Goal: Task Accomplishment & Management: Manage account settings

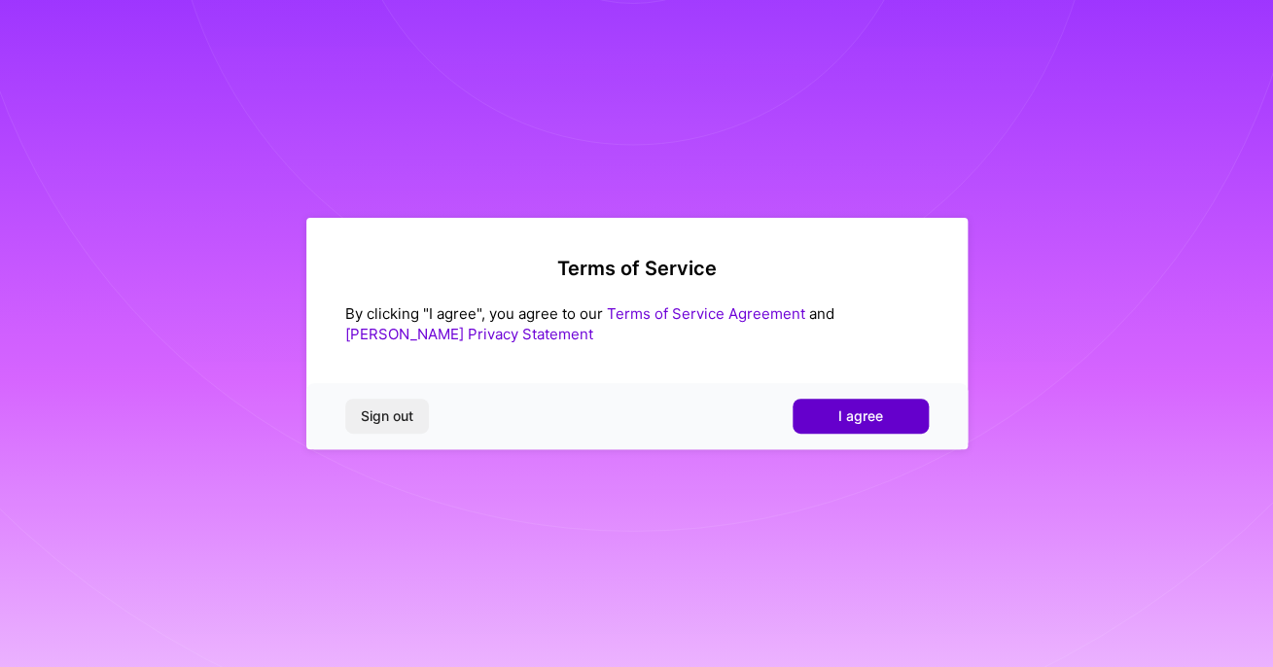
click at [843, 425] on span "I agree" at bounding box center [861, 416] width 45 height 19
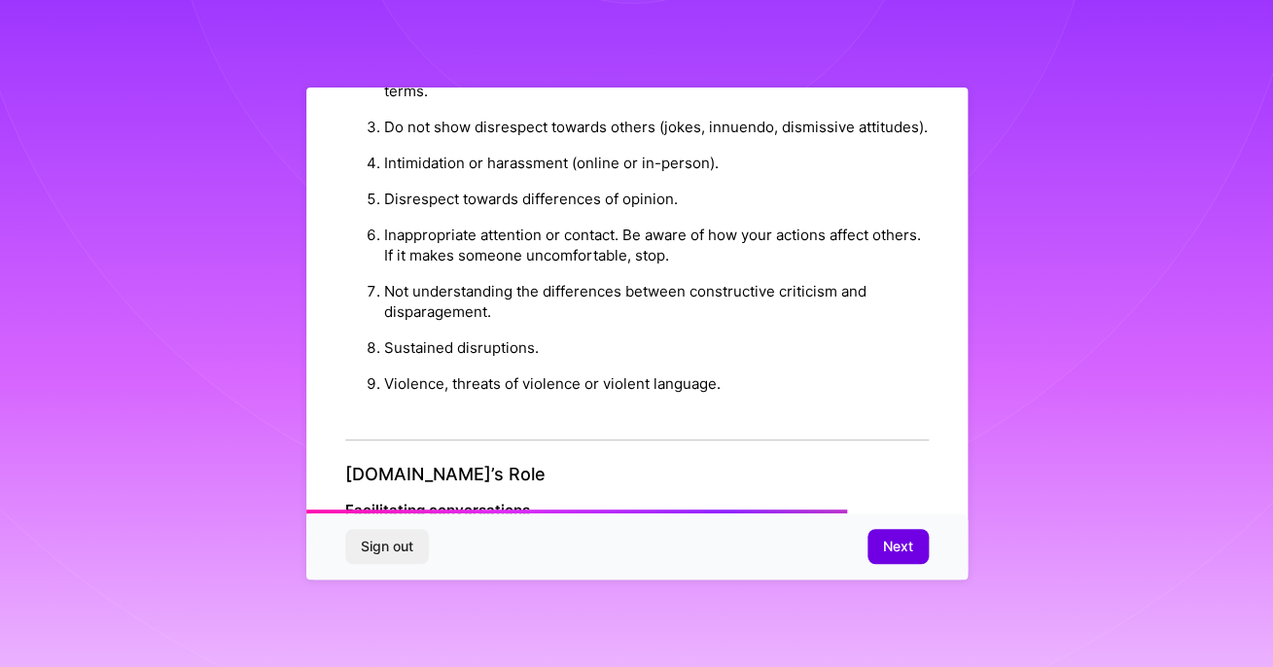
scroll to position [1785, 0]
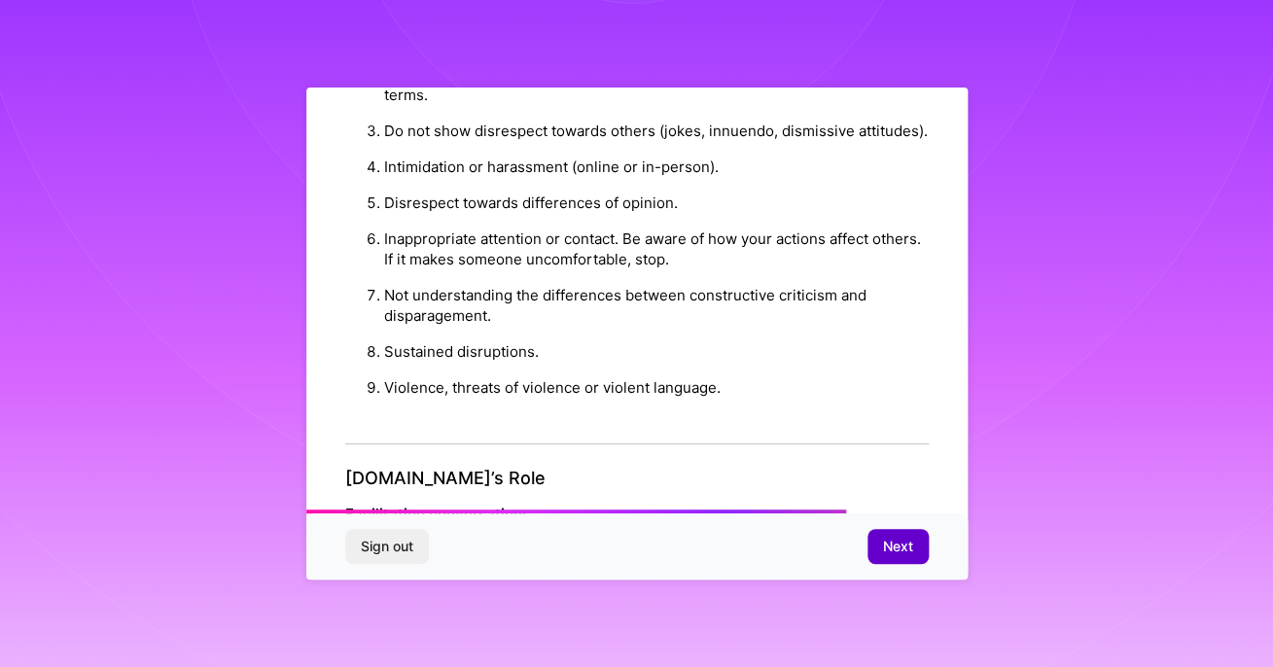
click at [907, 551] on span "Next" at bounding box center [898, 546] width 30 height 19
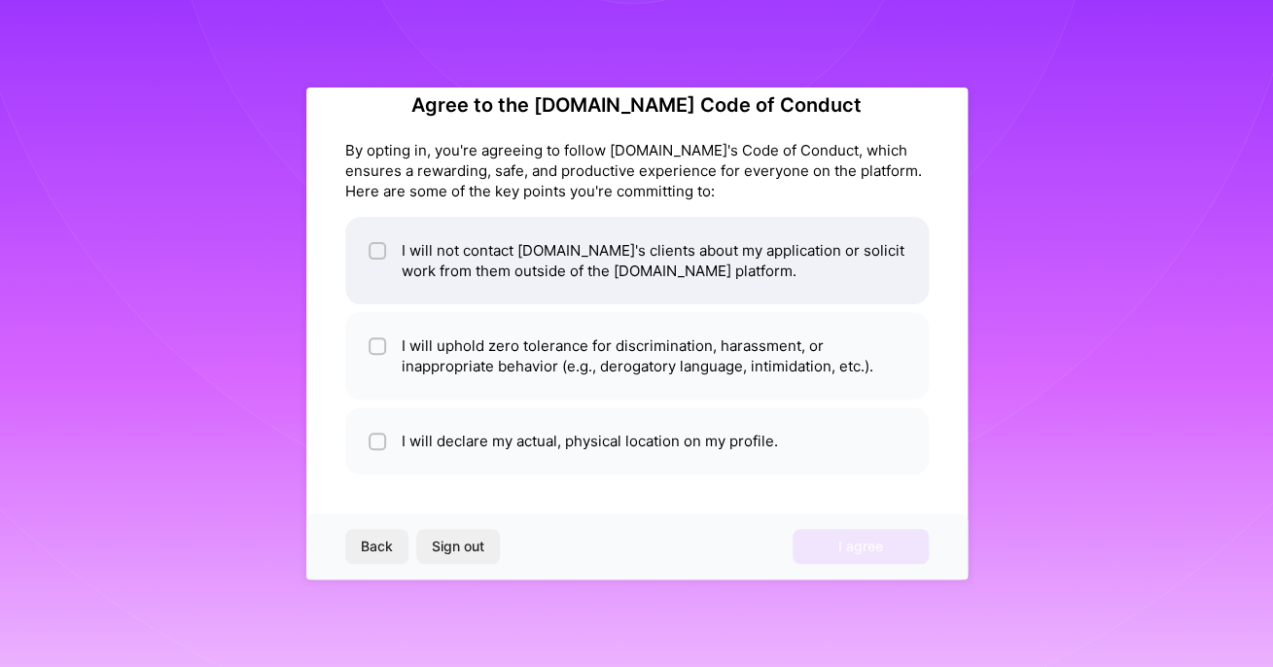
click at [375, 250] on input "checkbox" at bounding box center [380, 252] width 14 height 14
checkbox input "true"
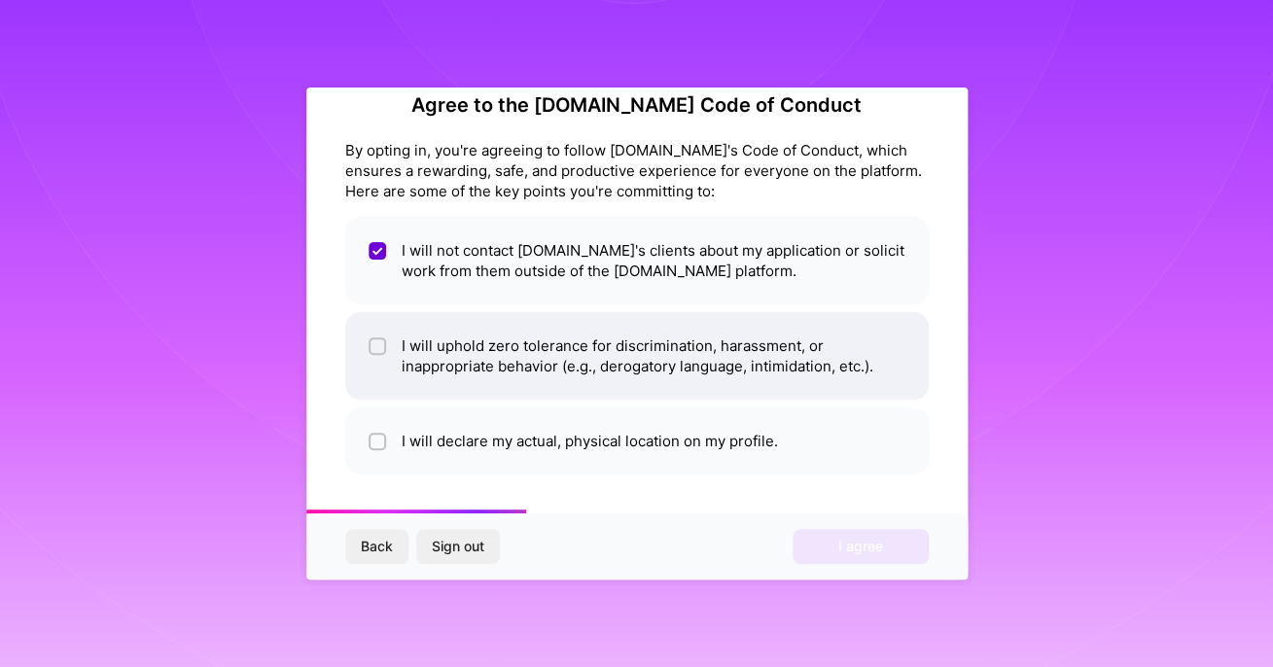
click at [366, 345] on li "I will uphold zero tolerance for discrimination, harassment, or inappropriate b…" at bounding box center [637, 356] width 584 height 88
checkbox input "true"
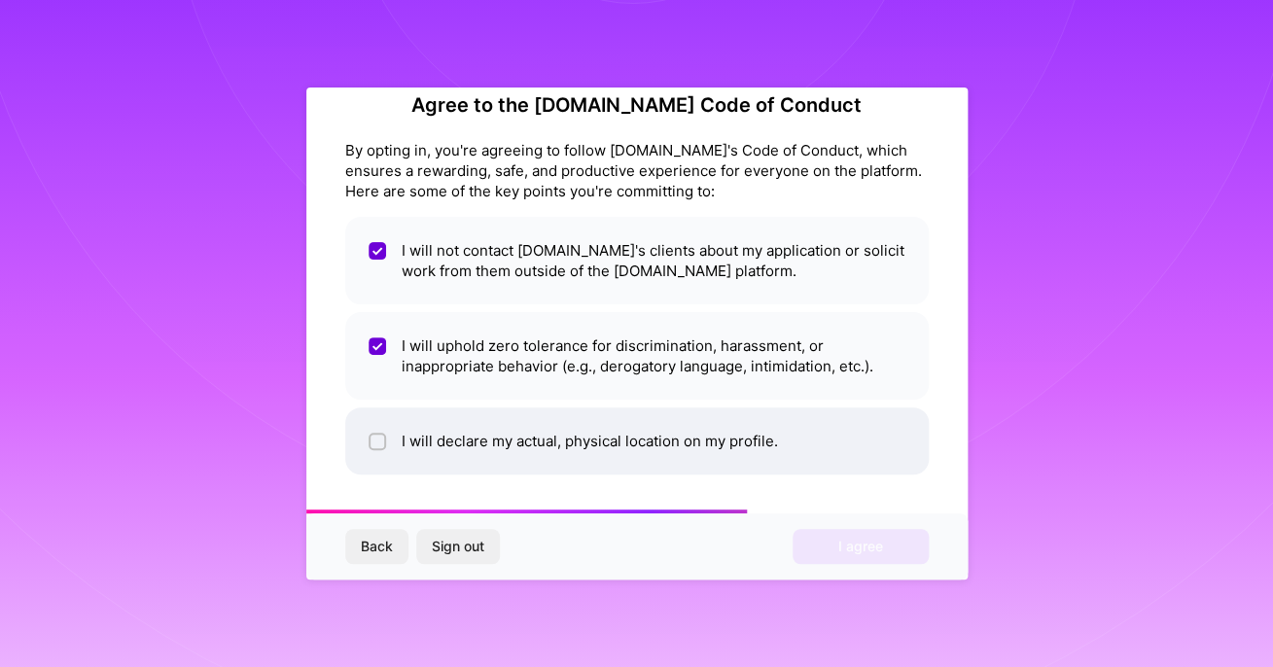
click at [375, 440] on input "checkbox" at bounding box center [380, 443] width 14 height 14
checkbox input "true"
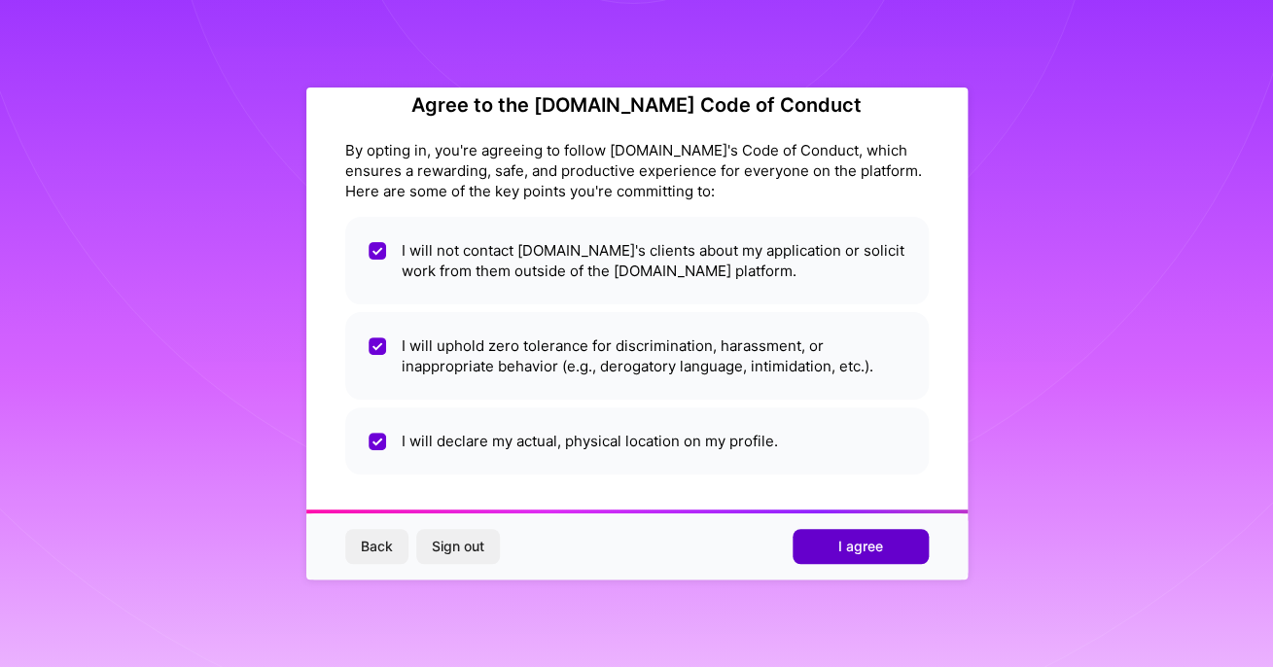
click at [866, 542] on span "I agree" at bounding box center [861, 546] width 45 height 19
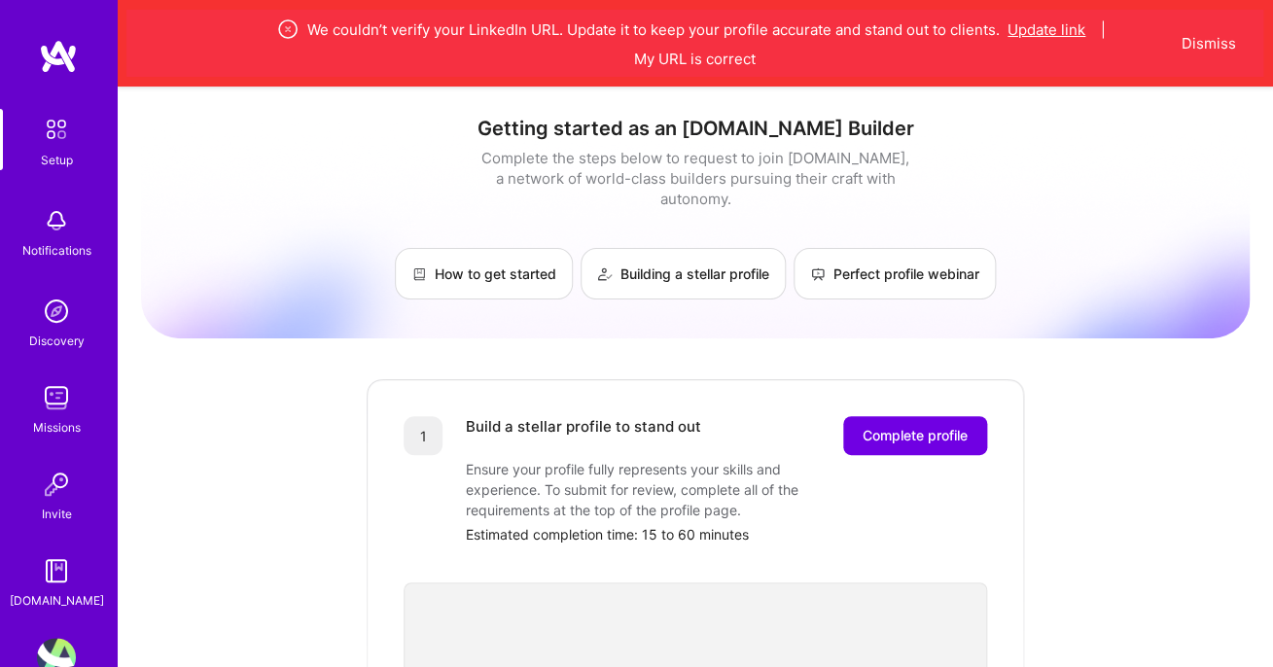
click at [1065, 27] on button "Update link" at bounding box center [1047, 29] width 78 height 20
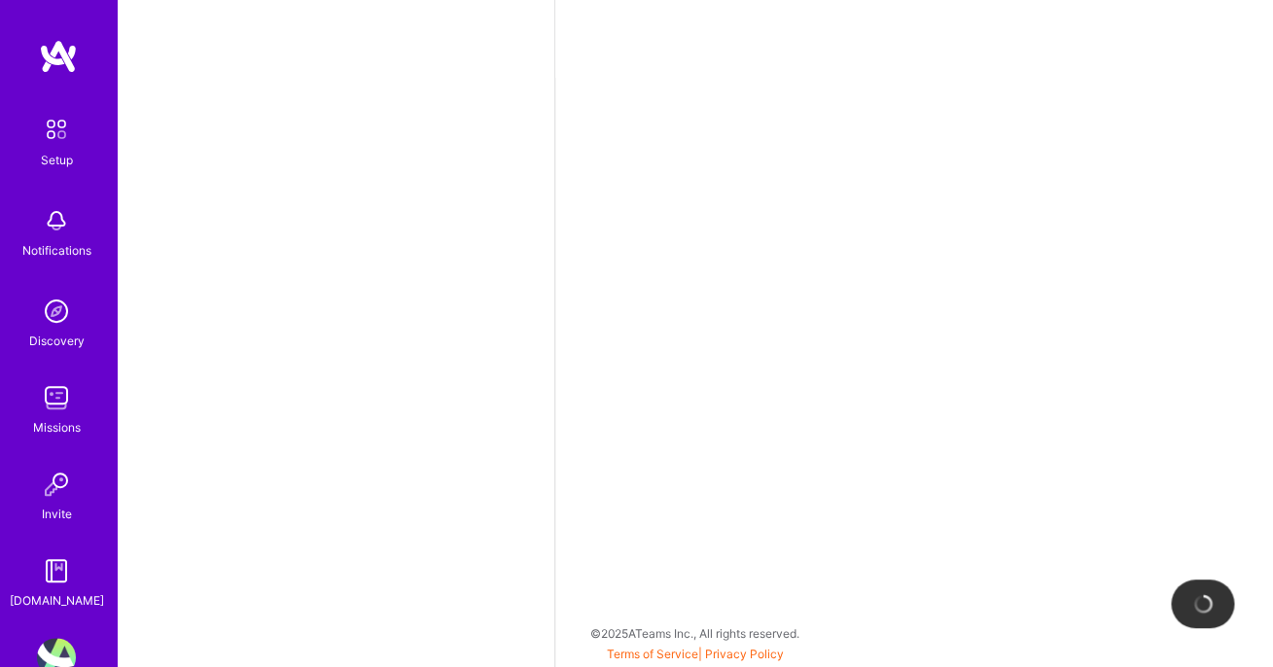
select select "US"
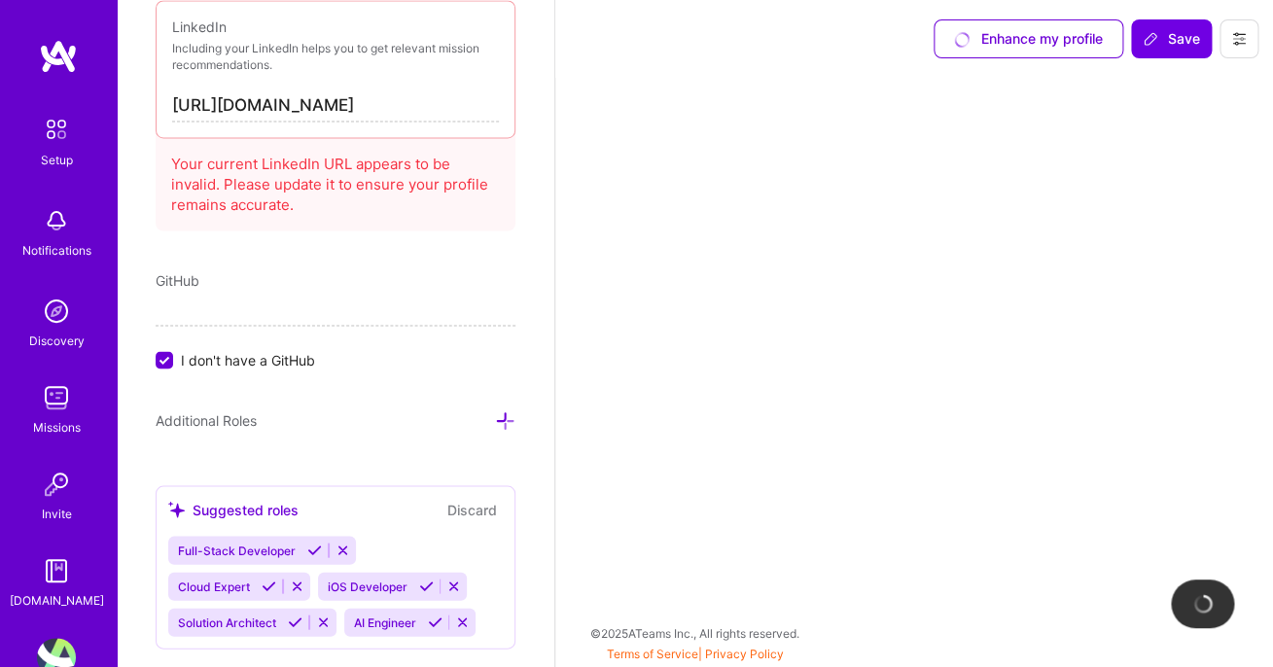
scroll to position [446, 0]
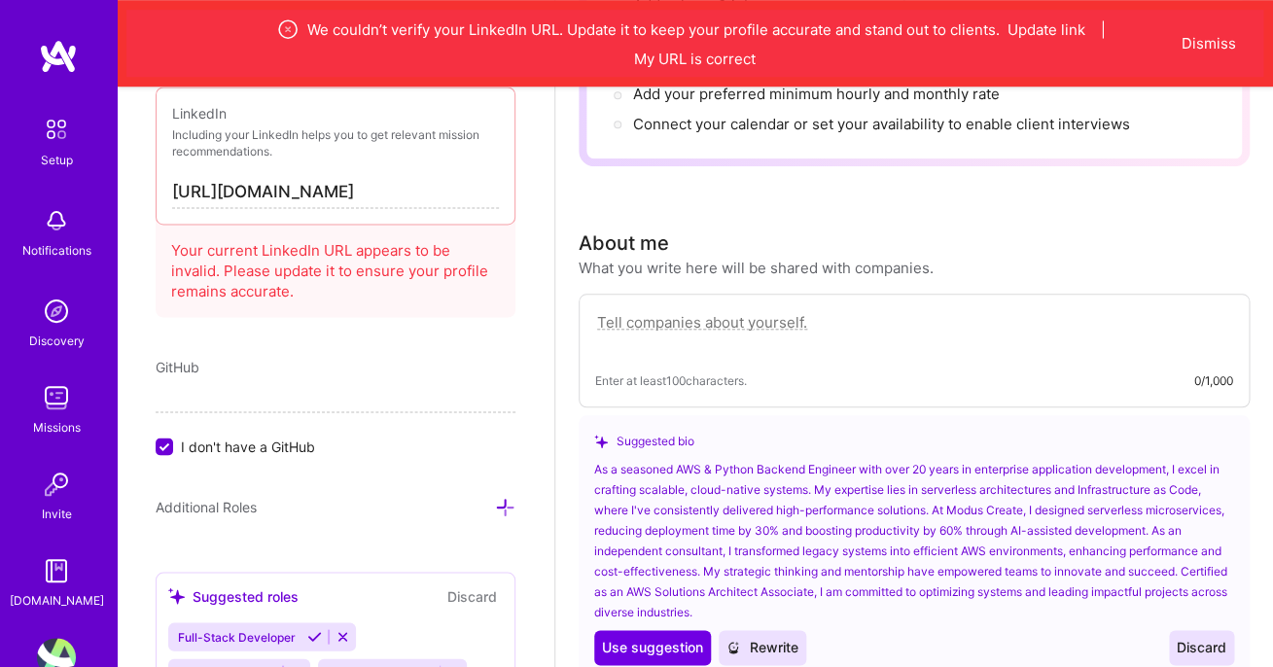
click at [365, 191] on input "[URL][DOMAIN_NAME]" at bounding box center [335, 192] width 327 height 31
type input "[URL][DOMAIN_NAME]"
click at [367, 342] on div "Add photo [PERSON_NAME] Back-End Developer 21 Years Experience Location This is…" at bounding box center [336, 420] width 438 height 667
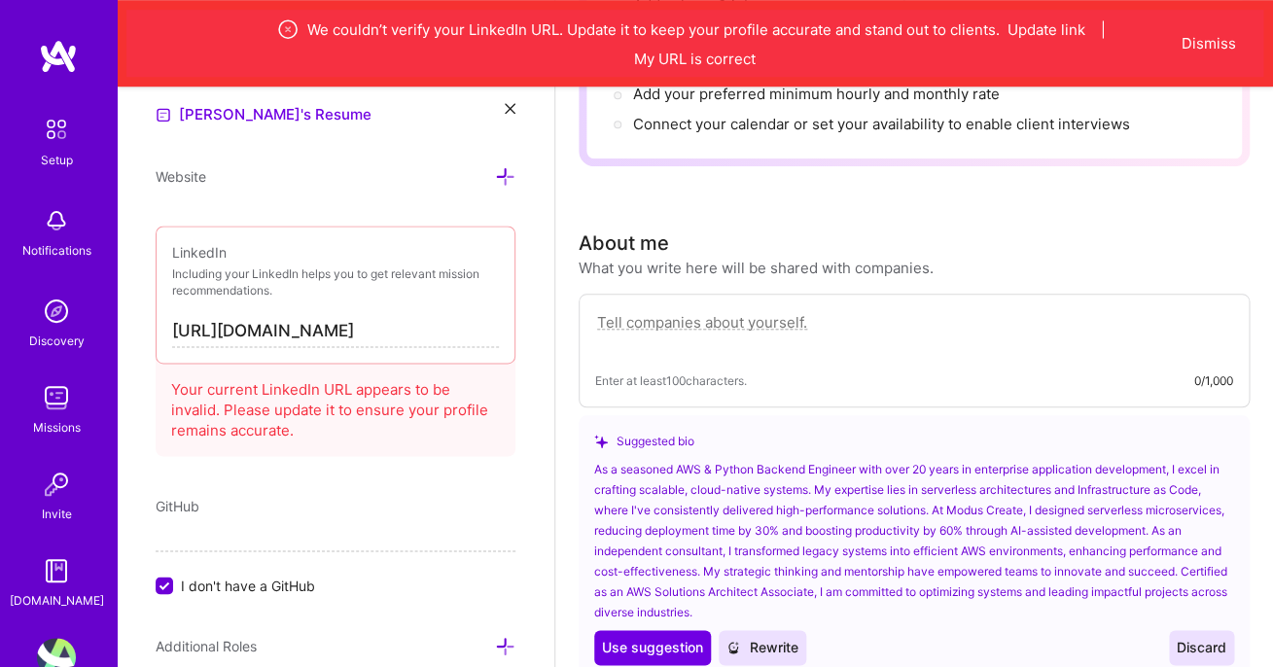
scroll to position [840, 0]
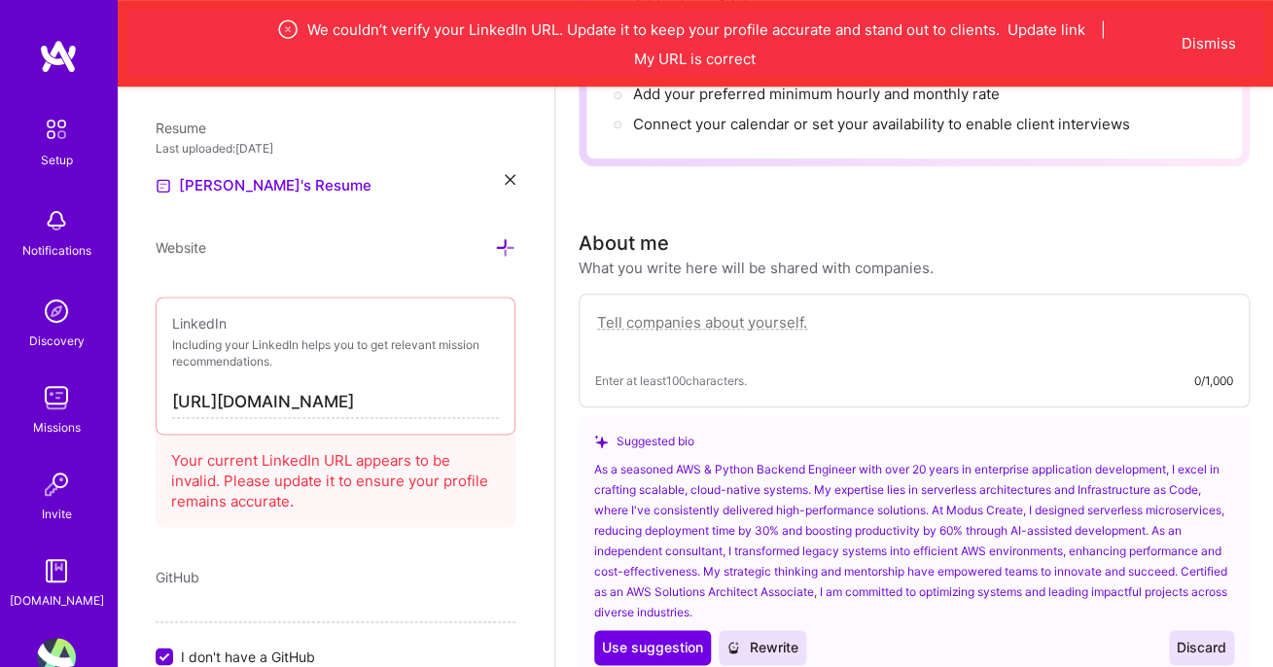
click at [314, 551] on div "Add photo [PERSON_NAME] Back-End Developer 21 Years Experience Location This is…" at bounding box center [336, 420] width 438 height 667
click at [434, 398] on input "[URL][DOMAIN_NAME]" at bounding box center [335, 402] width 327 height 31
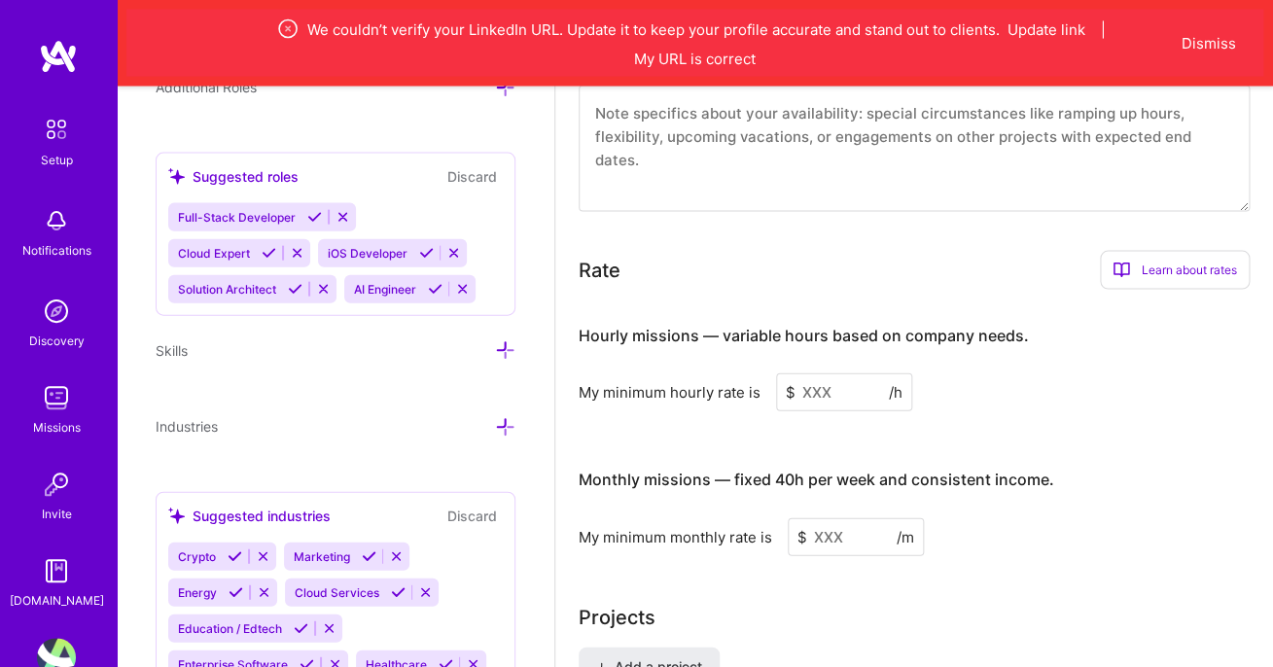
scroll to position [1264, 0]
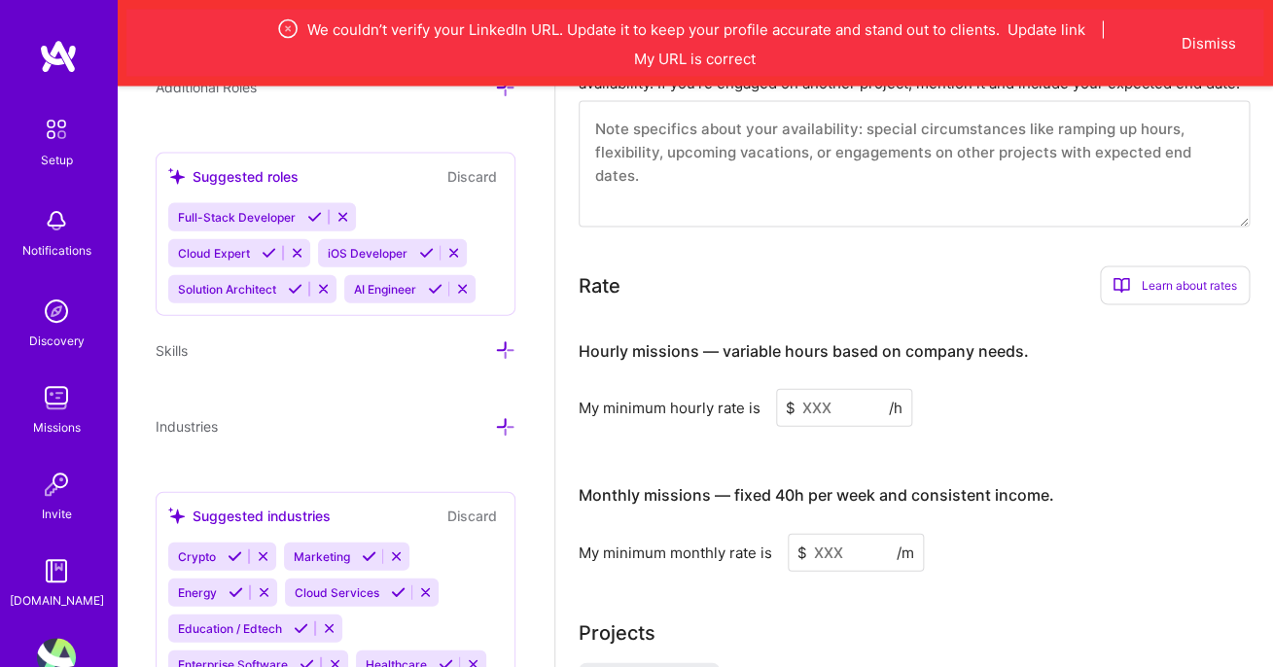
click at [308, 221] on icon at bounding box center [314, 217] width 15 height 15
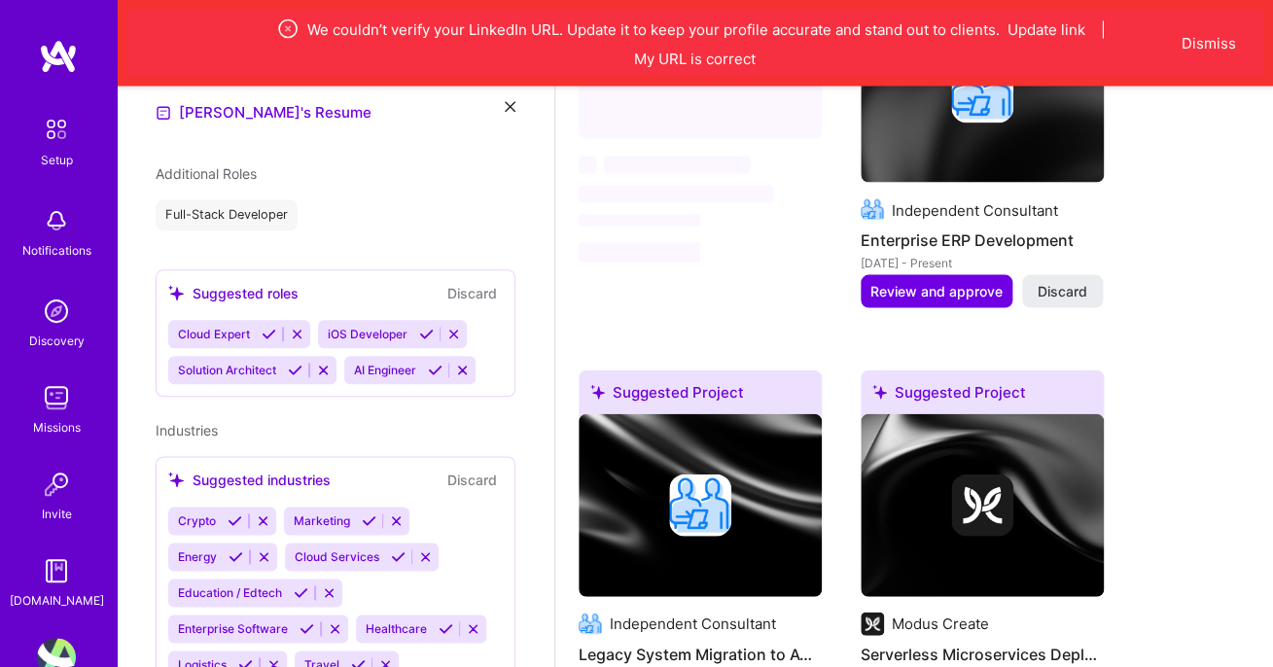
scroll to position [541, 0]
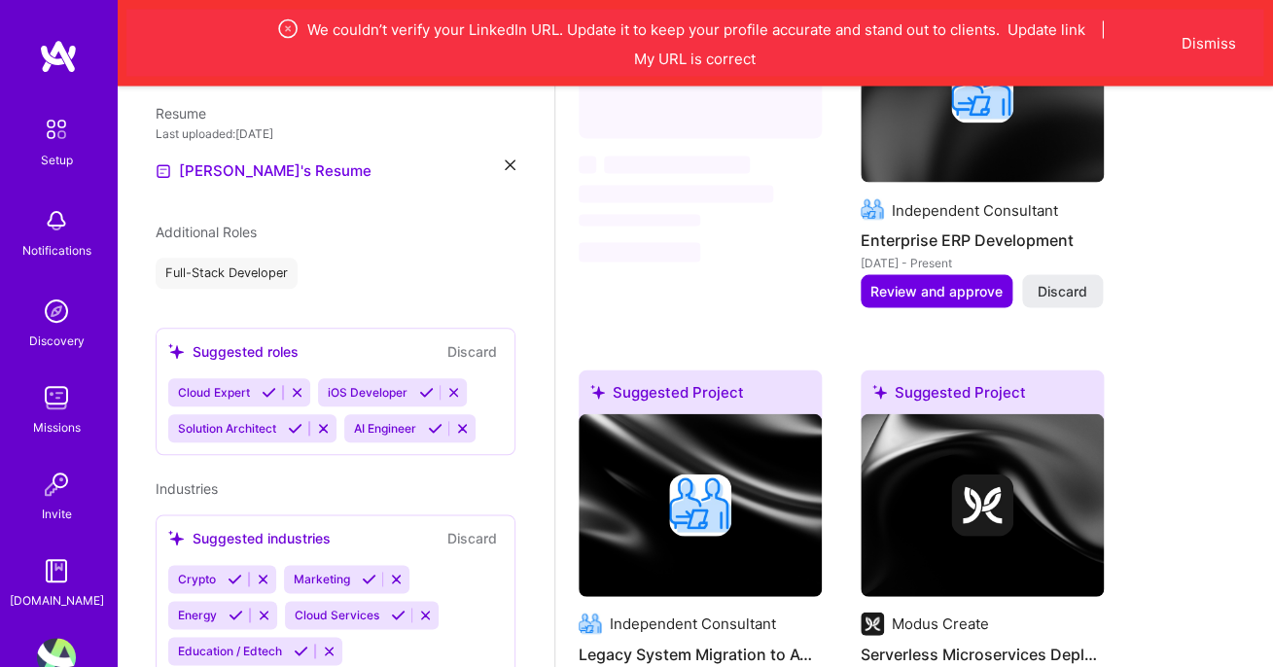
click at [266, 385] on icon at bounding box center [269, 392] width 15 height 15
click at [446, 385] on icon at bounding box center [453, 392] width 15 height 15
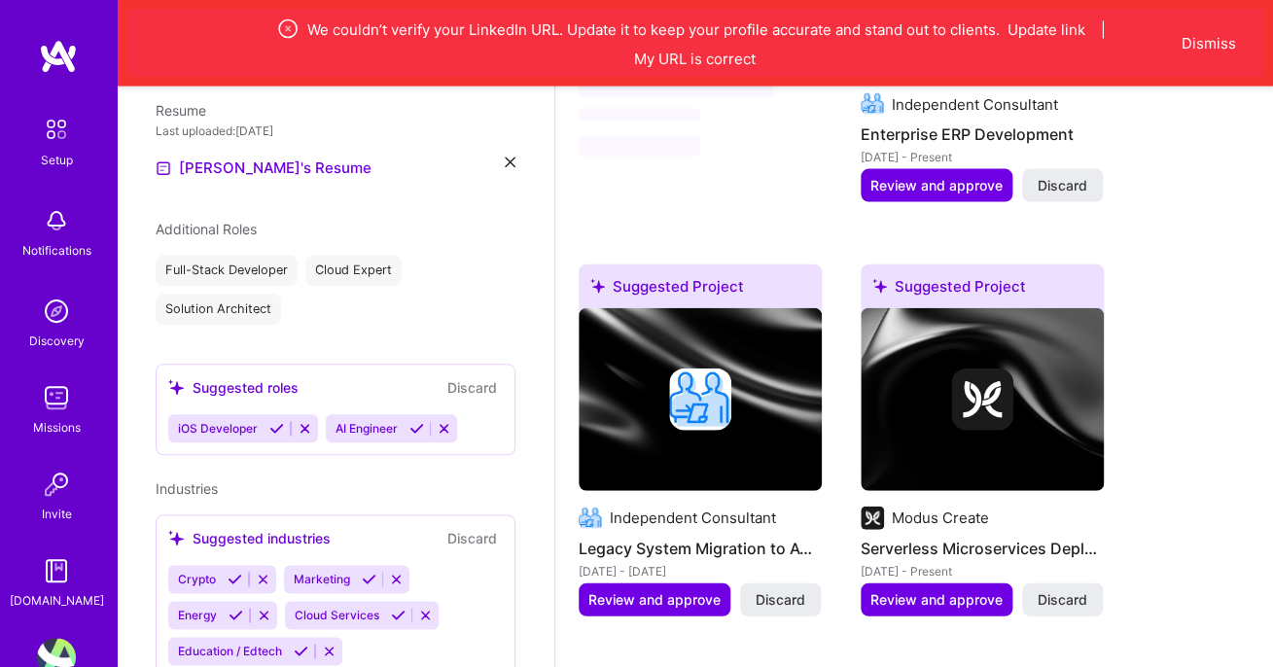
scroll to position [1375, 0]
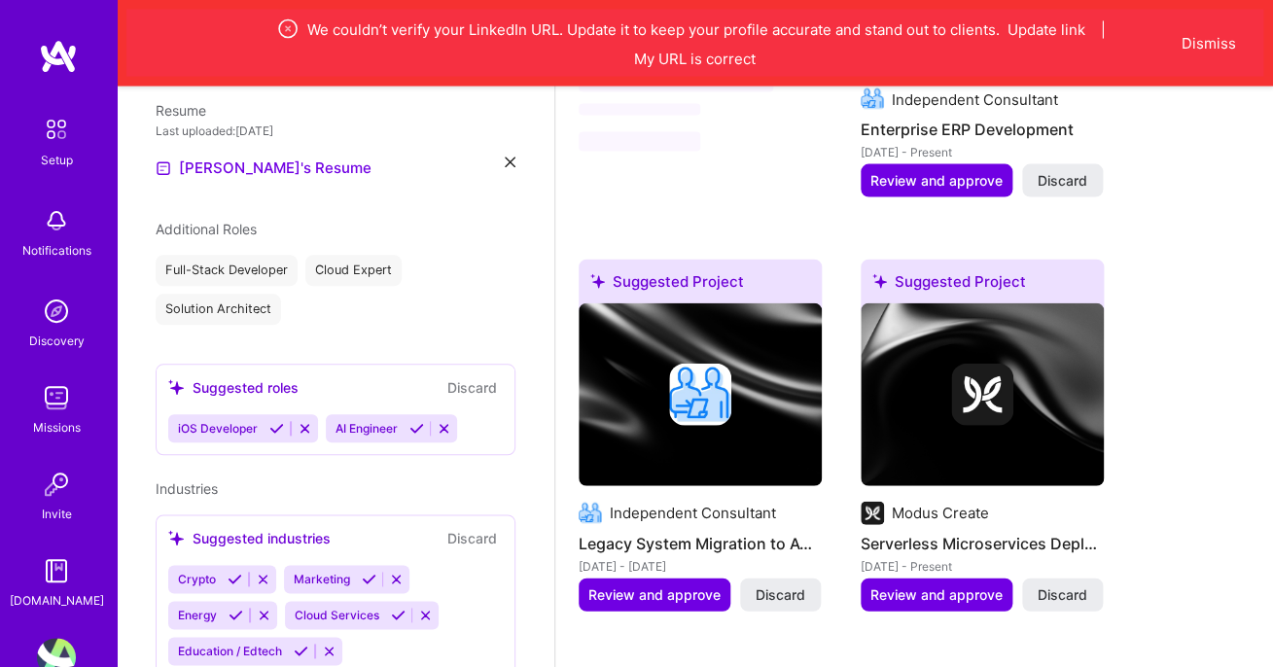
click at [391, 608] on icon at bounding box center [398, 615] width 15 height 15
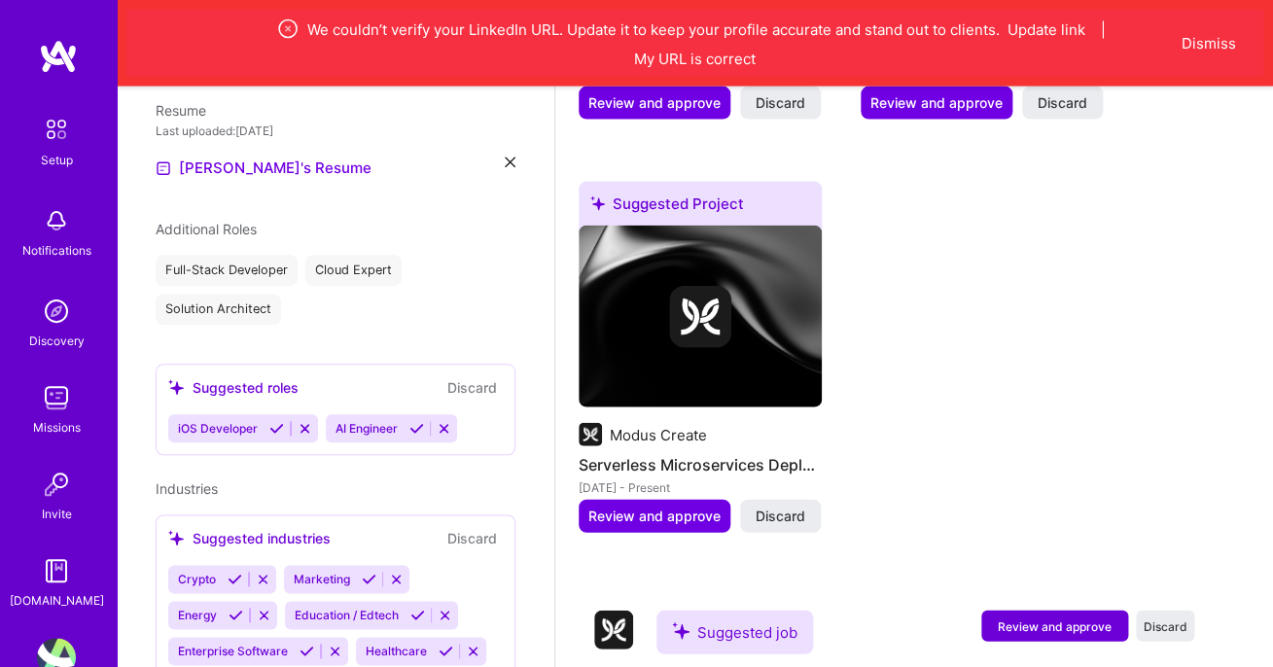
click at [303, 644] on icon at bounding box center [307, 651] width 15 height 15
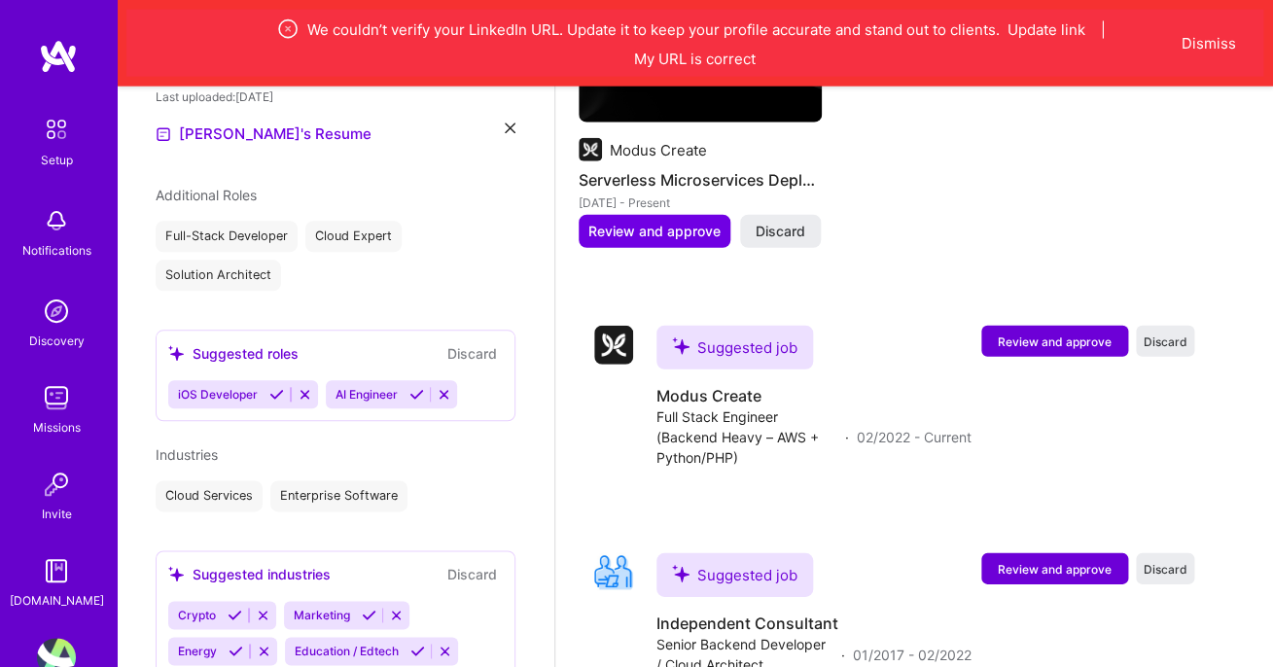
scroll to position [1668, 0]
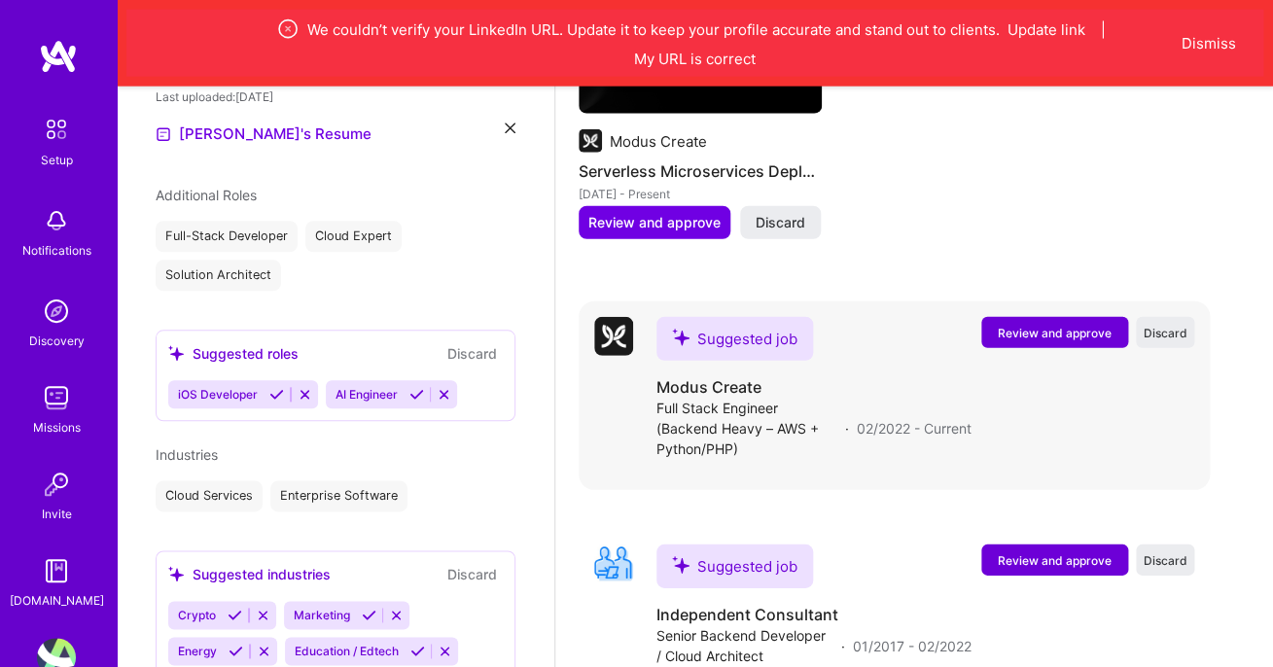
click at [1065, 338] on span "Review and approve" at bounding box center [1055, 333] width 114 height 17
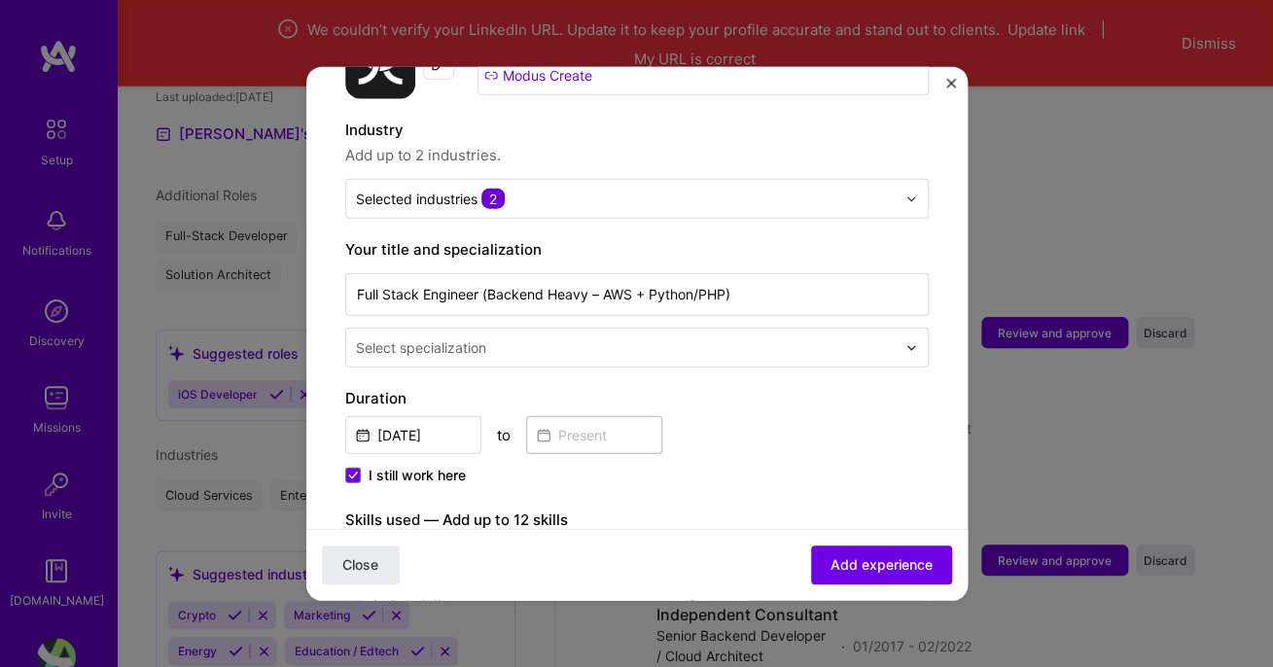
scroll to position [256, 0]
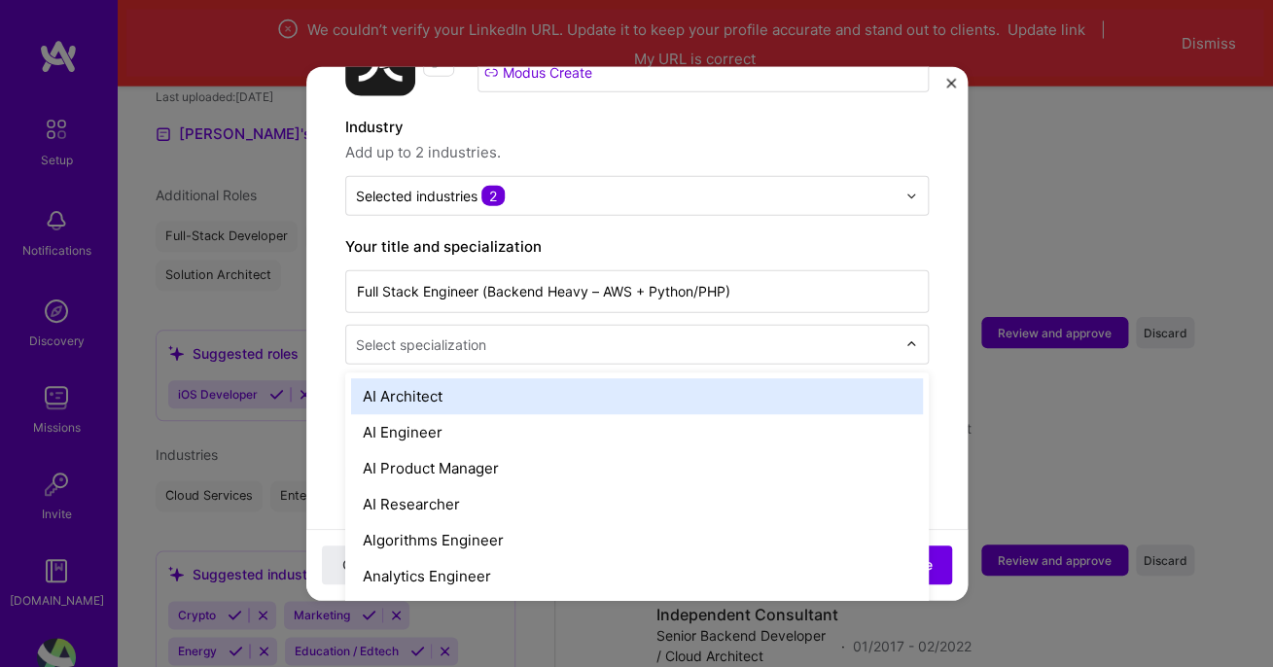
click at [796, 335] on input "text" at bounding box center [628, 345] width 544 height 20
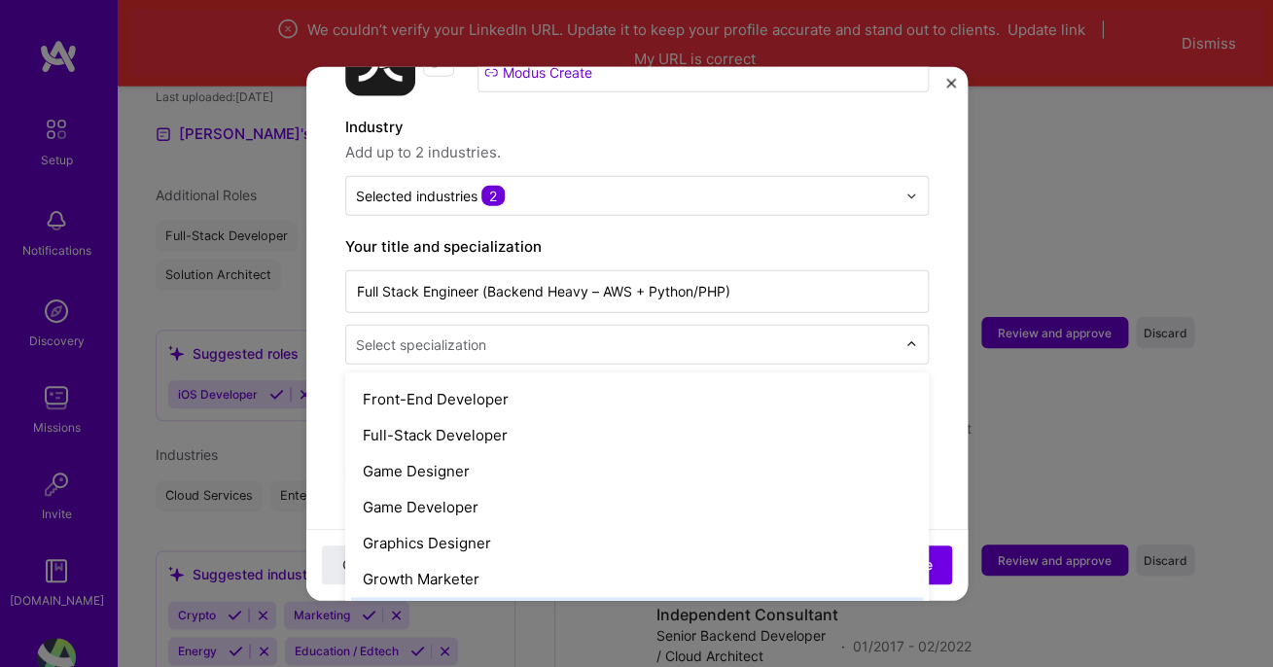
scroll to position [1109, 0]
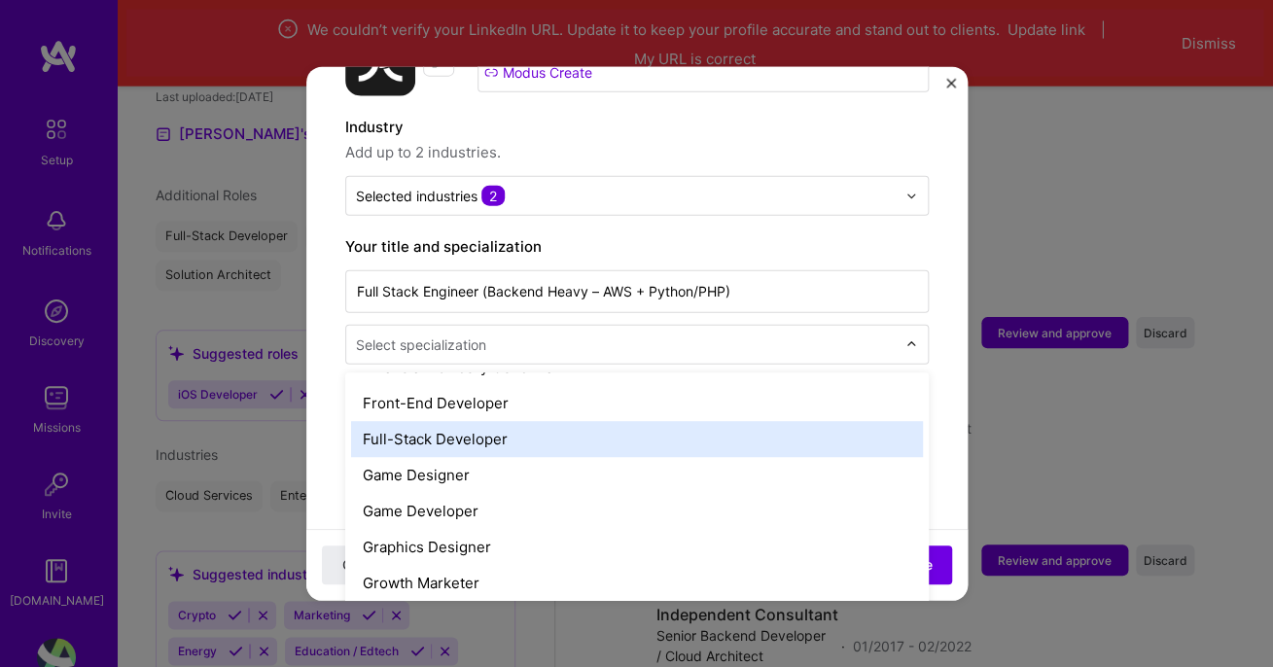
click at [722, 421] on div "Full-Stack Developer" at bounding box center [637, 439] width 572 height 36
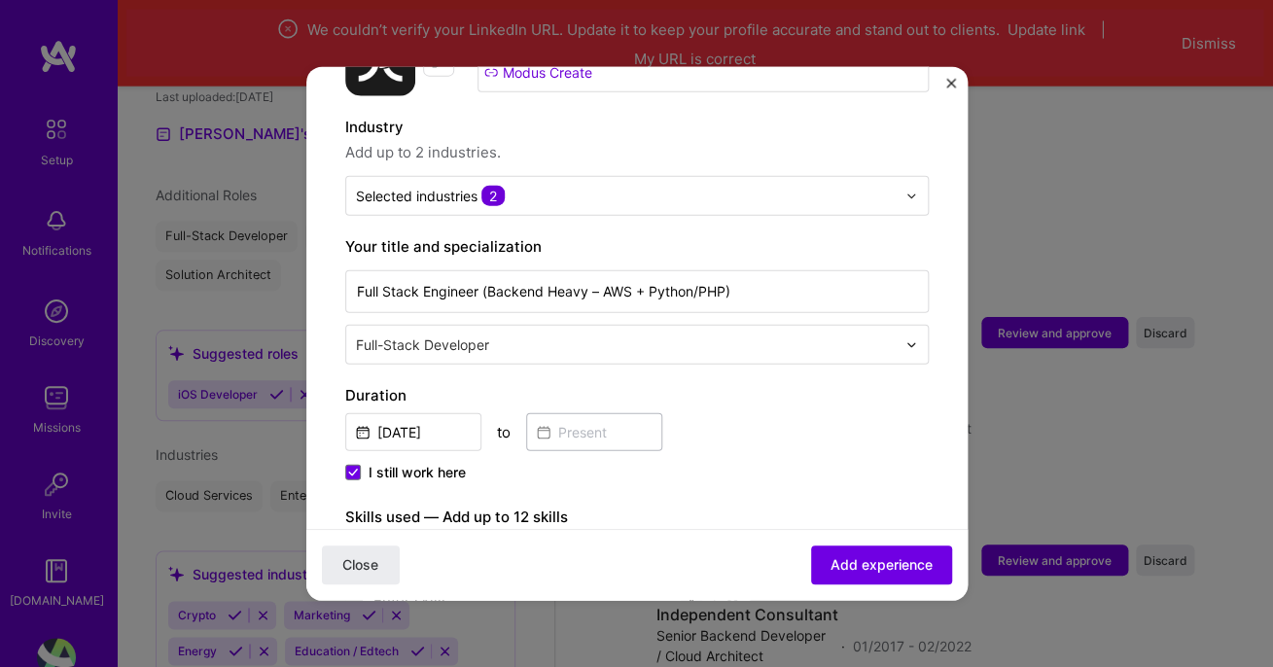
click at [768, 506] on label "Skills used — Add up to 12 skills" at bounding box center [637, 517] width 584 height 23
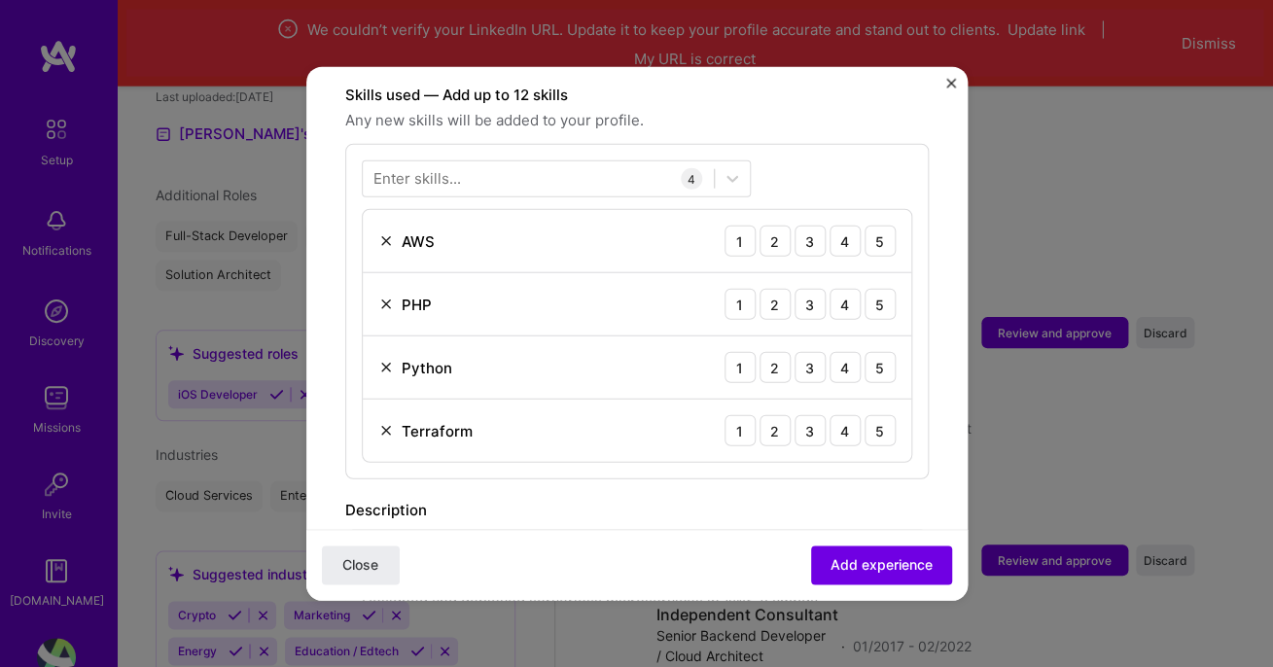
scroll to position [679, 0]
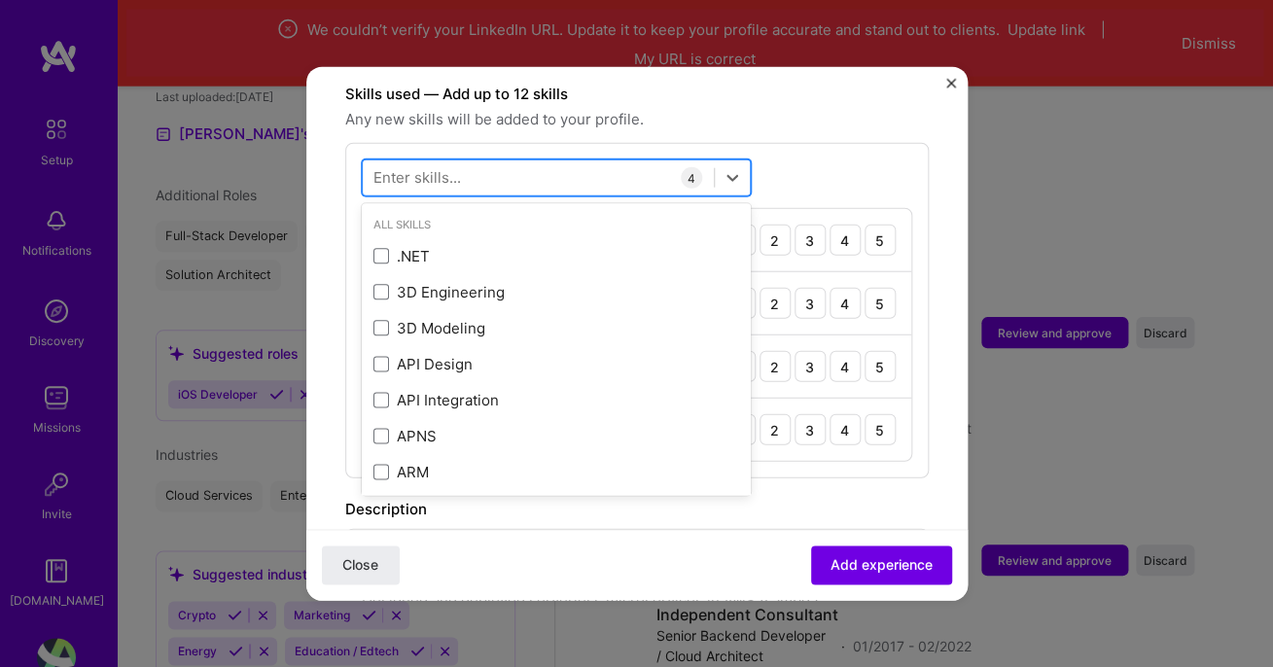
click at [514, 161] on div at bounding box center [538, 177] width 351 height 32
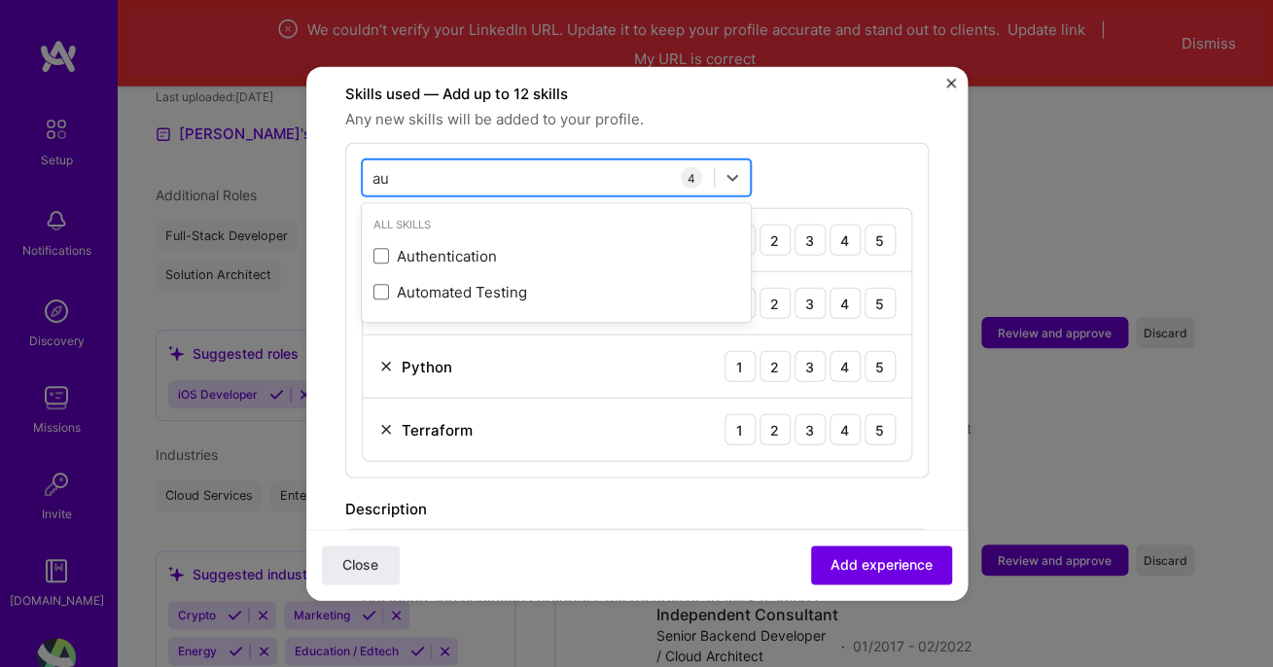
type input "a"
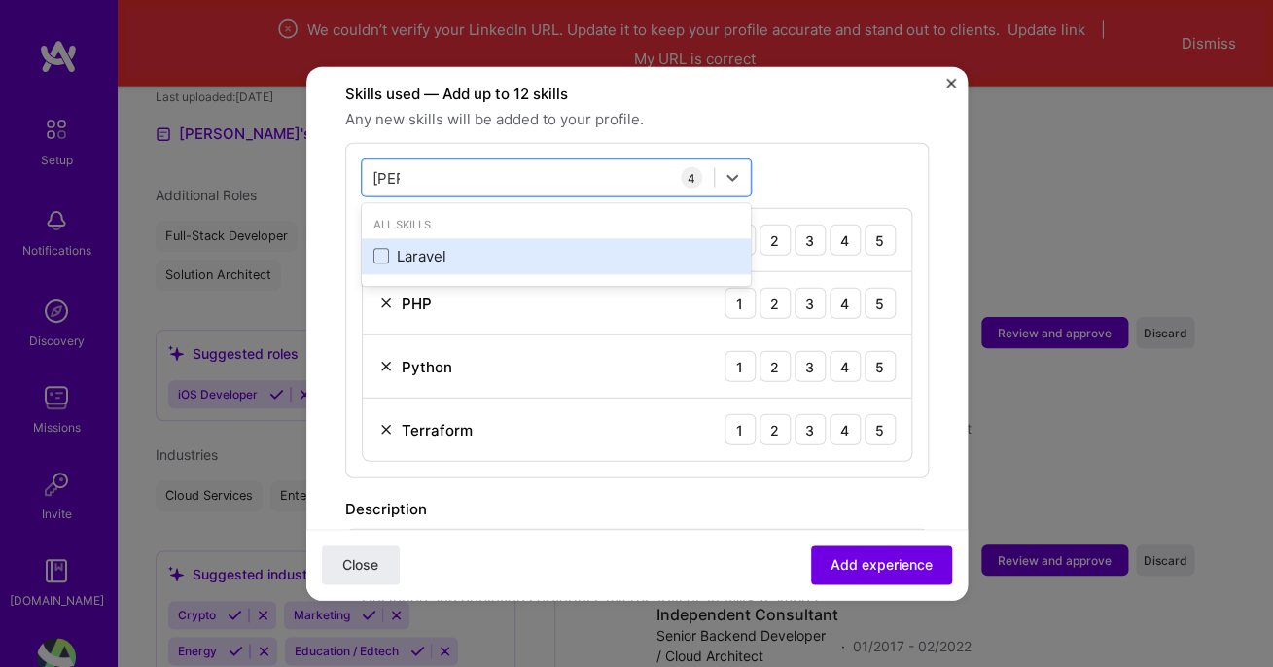
click at [416, 246] on div "Laravel" at bounding box center [557, 256] width 366 height 20
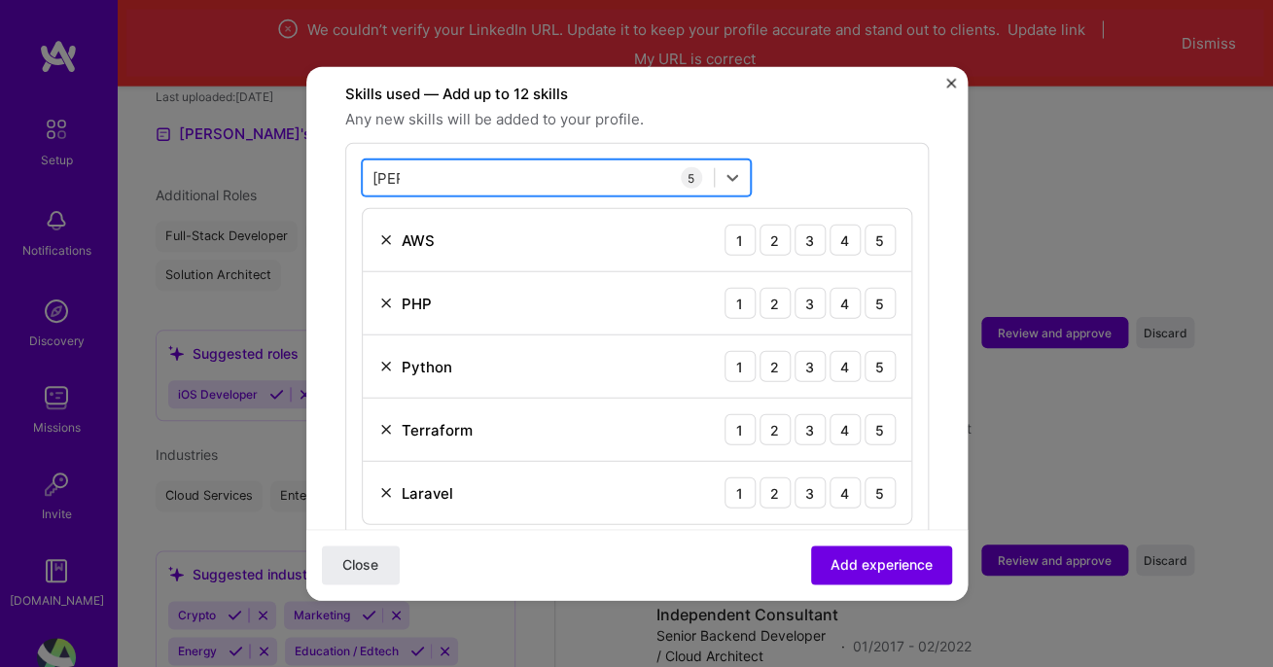
click at [477, 161] on div "[PERSON_NAME]" at bounding box center [538, 177] width 351 height 32
type input "l"
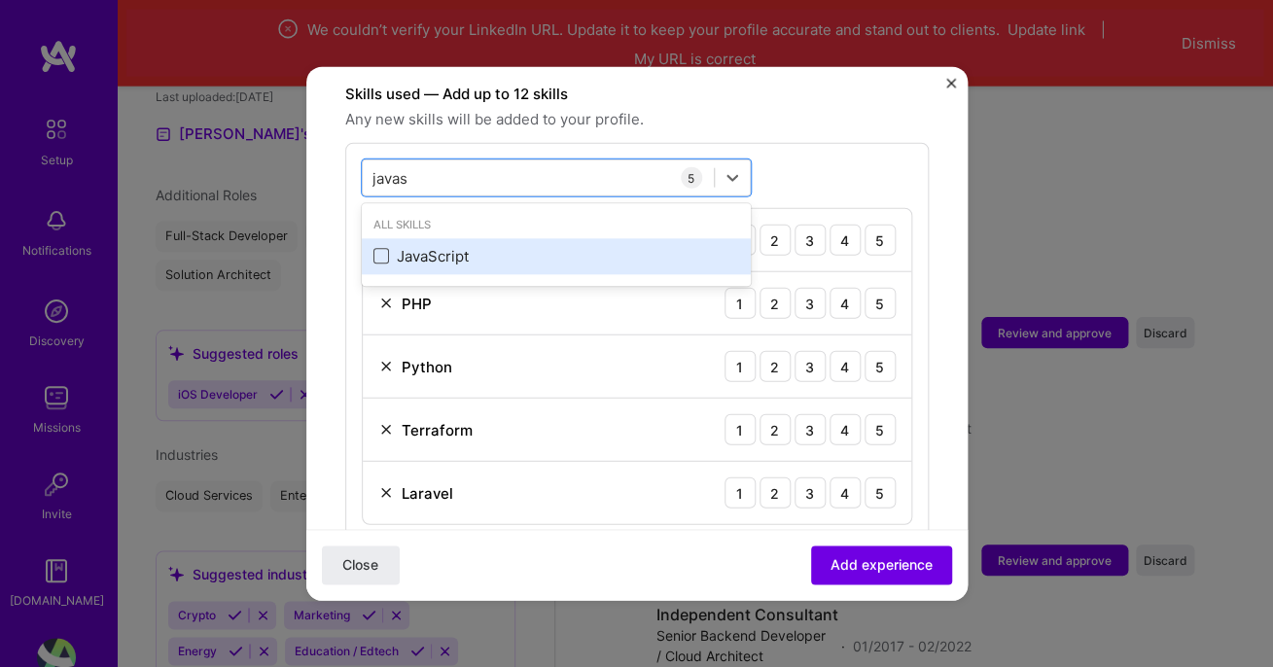
click at [377, 249] on span at bounding box center [382, 257] width 16 height 16
click at [0, 0] on input "checkbox" at bounding box center [0, 0] width 0 height 0
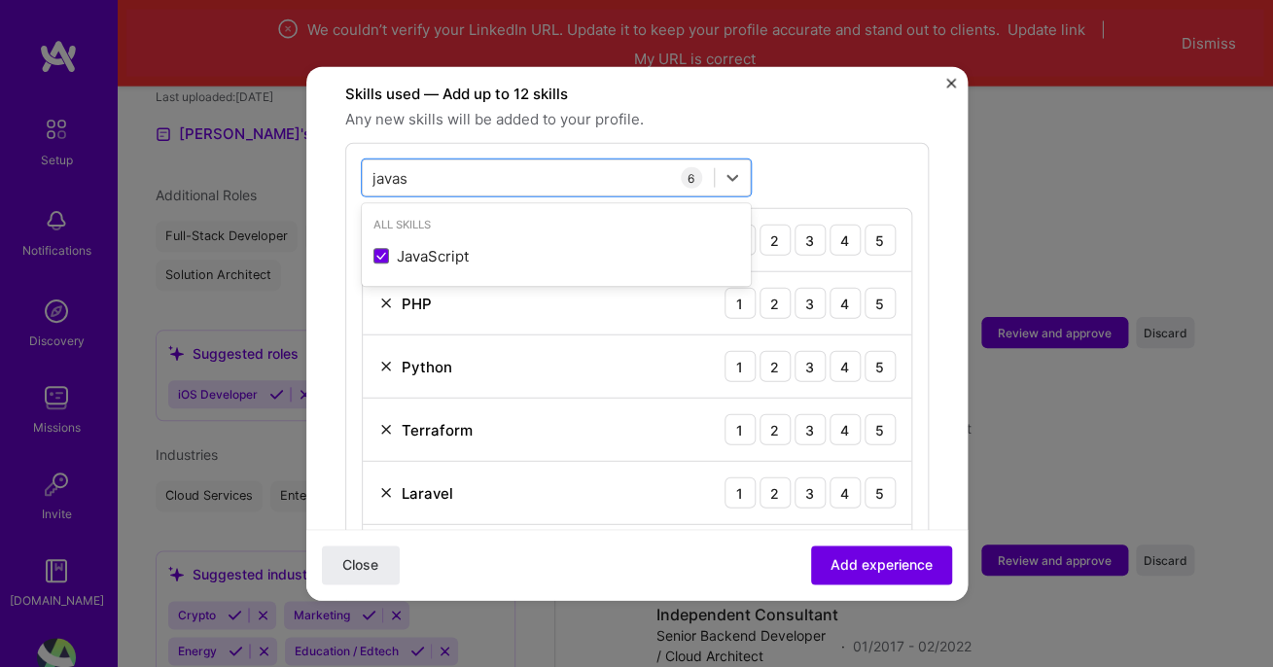
click at [857, 143] on div "option JavaScript, selected. option JavaScript selected, 0 of 2. 1 result avail…" at bounding box center [637, 374] width 584 height 462
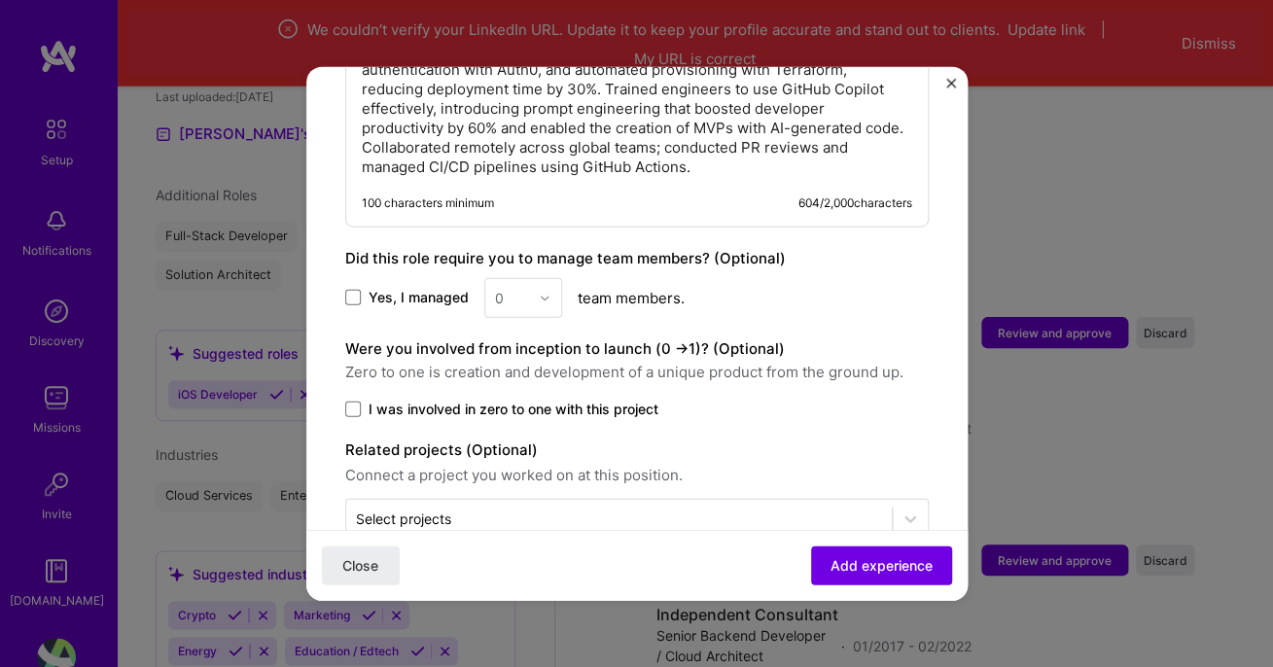
scroll to position [1423, 0]
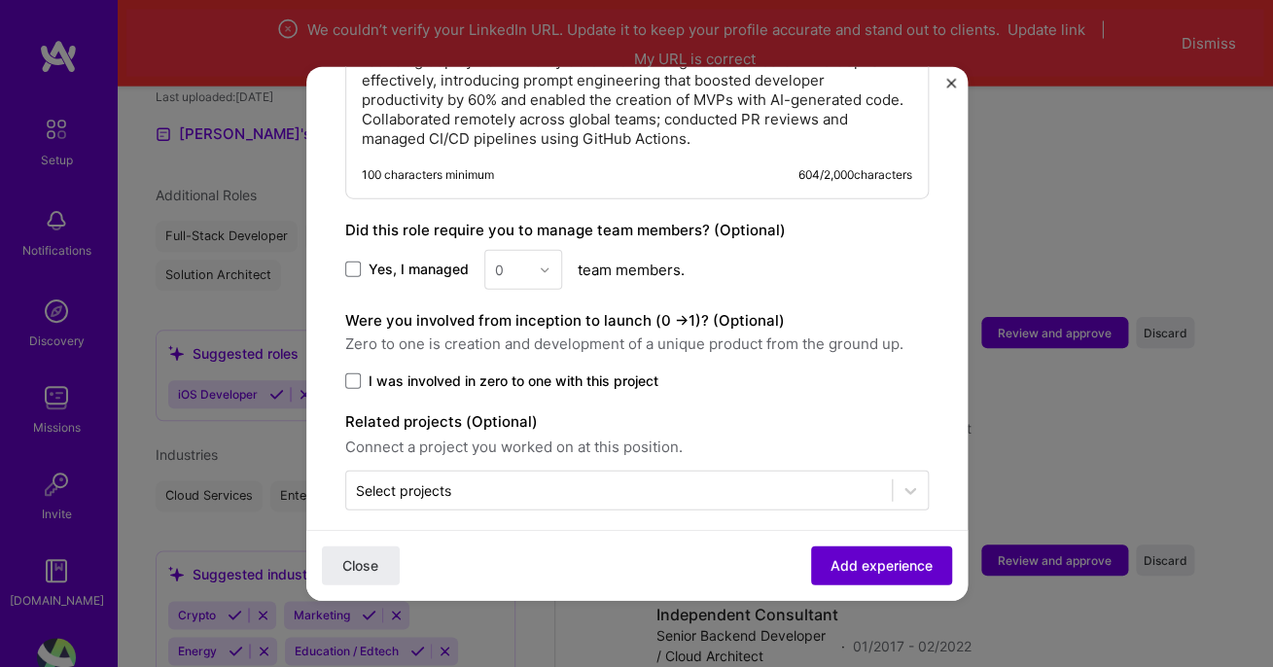
click at [861, 565] on span "Add experience" at bounding box center [882, 564] width 102 height 19
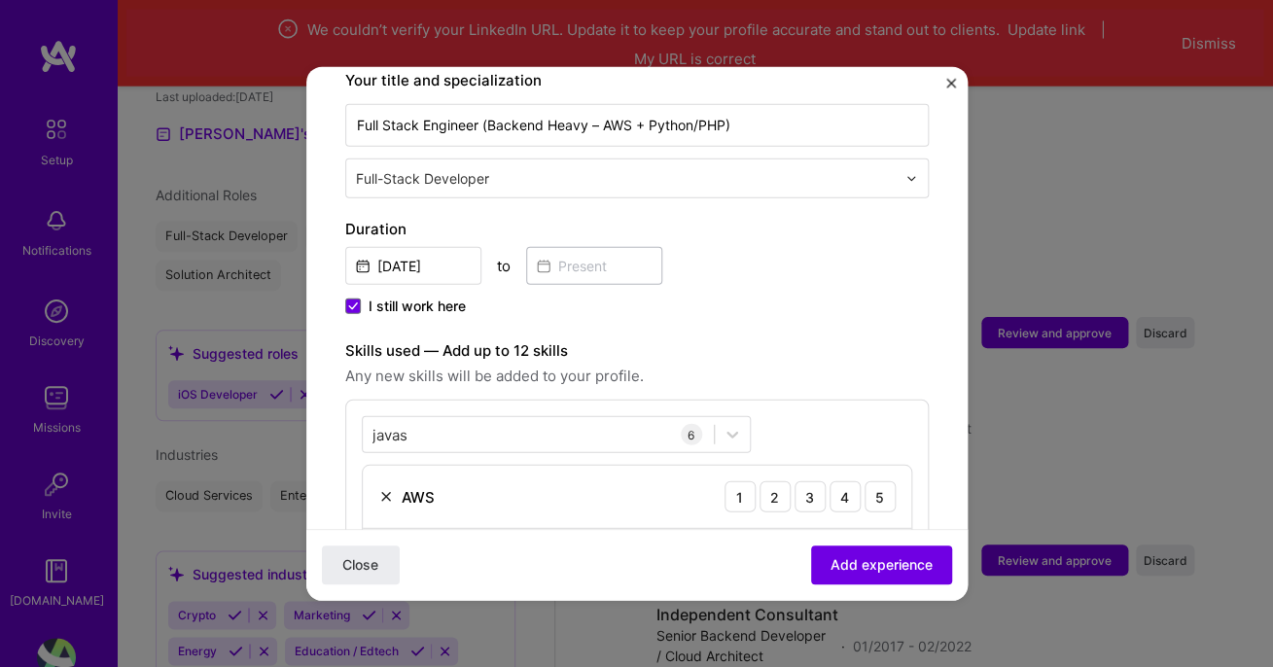
scroll to position [424, 0]
click at [600, 416] on div "javas javas" at bounding box center [538, 432] width 351 height 32
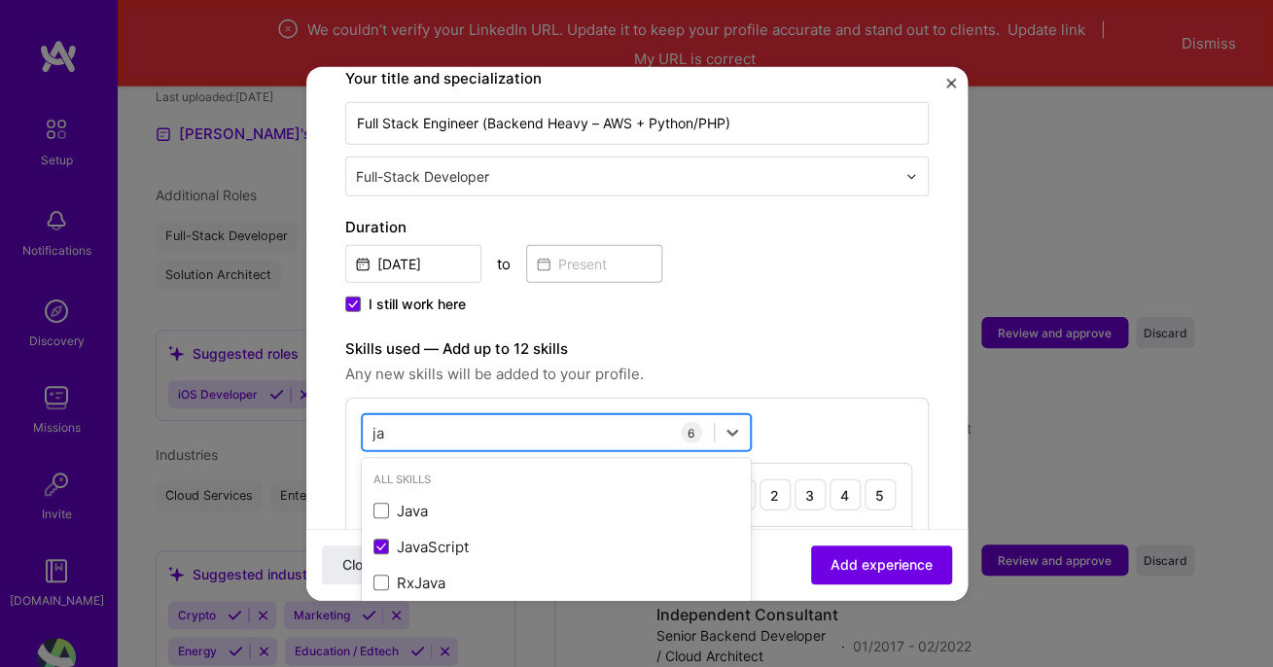
type input "j"
click at [801, 405] on div "option JavaScript, selected. option JavaScript selected, 0 of 2. 378 results av…" at bounding box center [637, 629] width 584 height 462
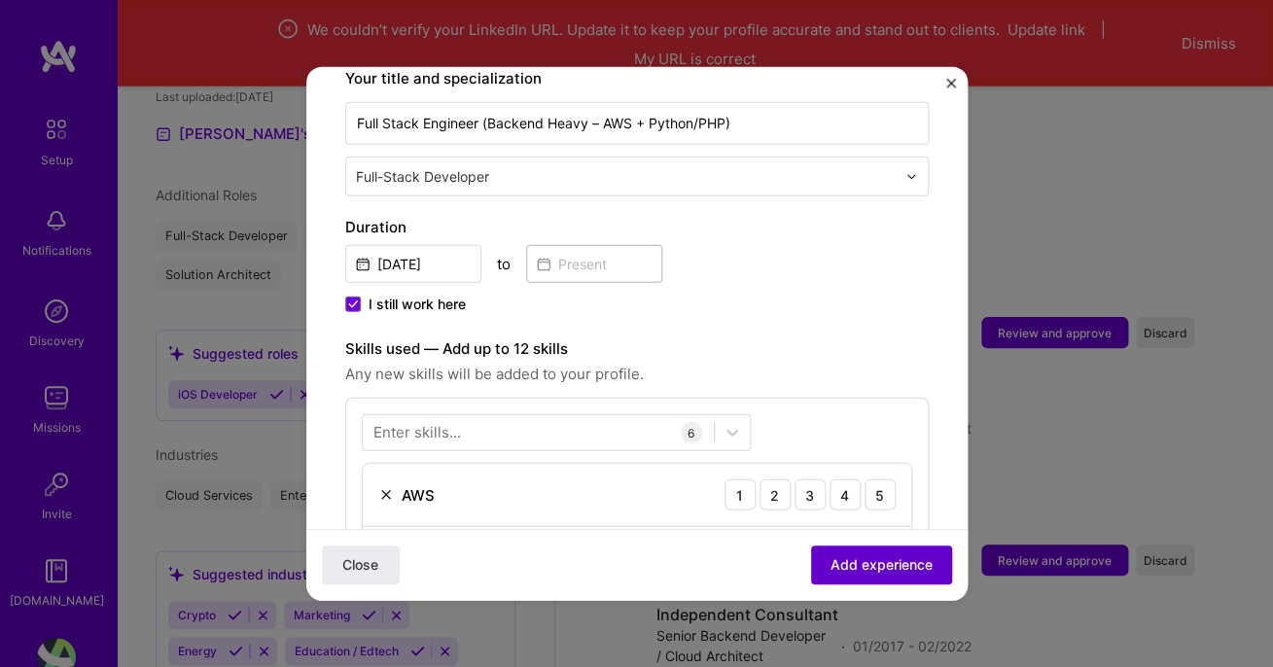
click at [847, 554] on button "Add experience" at bounding box center [881, 565] width 141 height 39
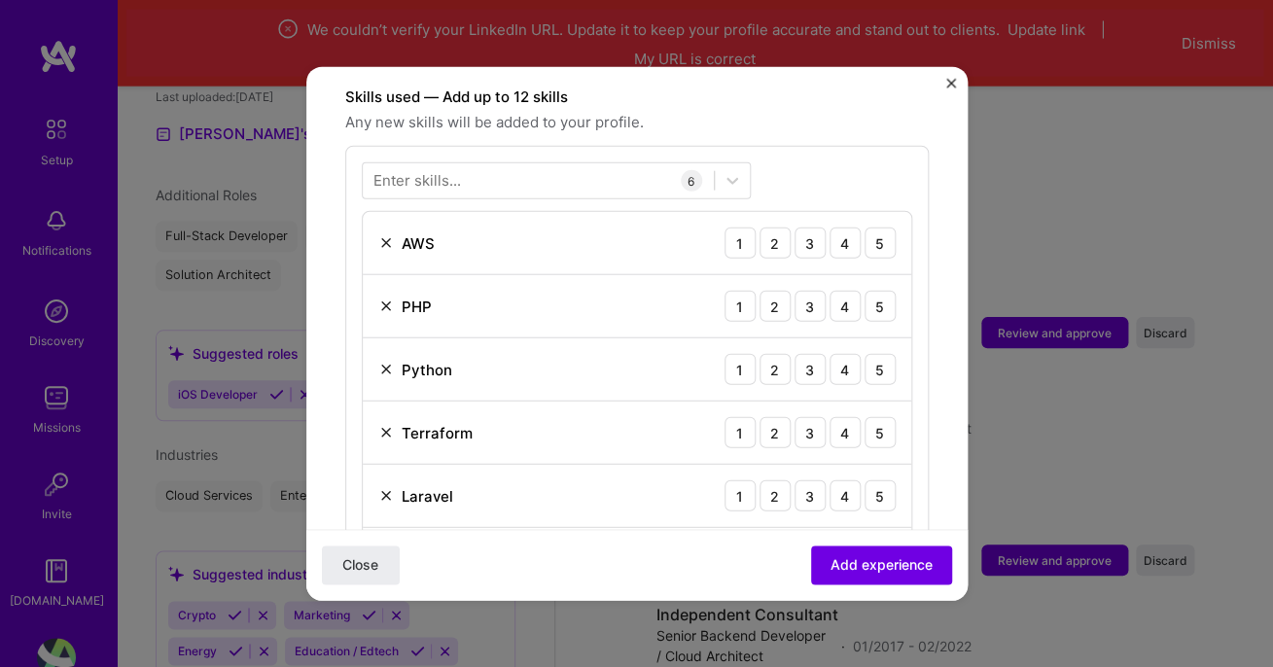
scroll to position [672, 0]
click at [883, 232] on div "5" at bounding box center [880, 247] width 31 height 31
click at [882, 295] on div "5" at bounding box center [880, 310] width 31 height 31
click at [878, 366] on div "5" at bounding box center [880, 373] width 31 height 31
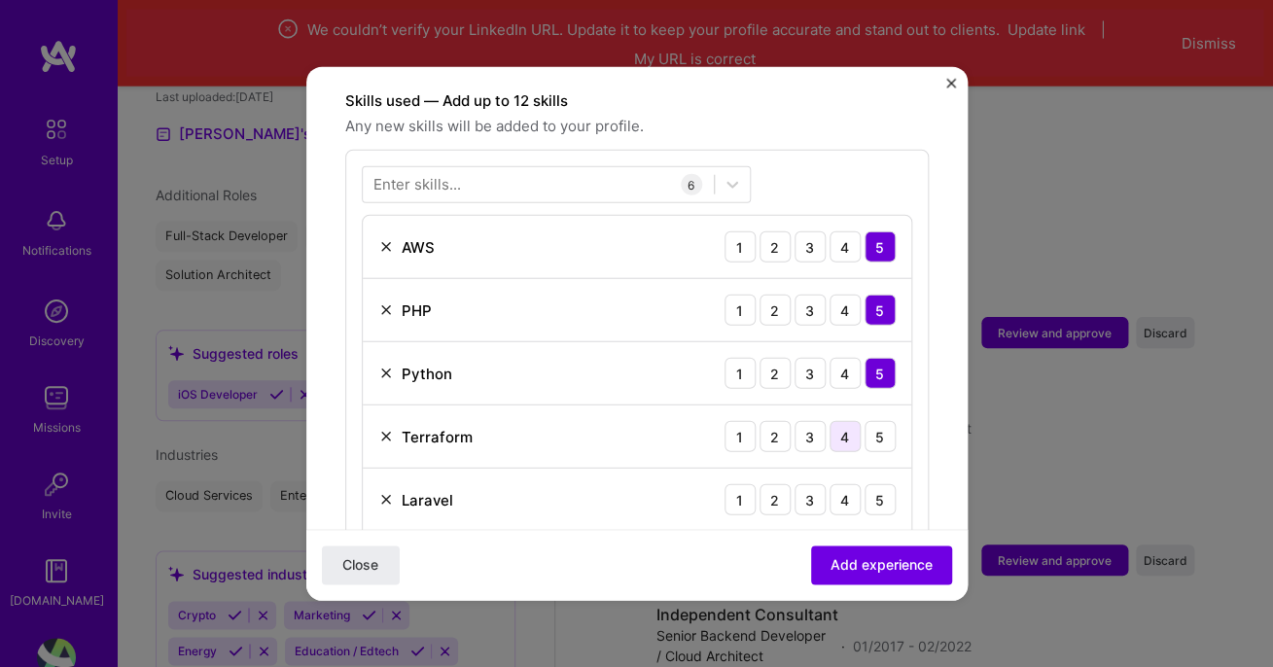
click at [848, 421] on div "4" at bounding box center [845, 436] width 31 height 31
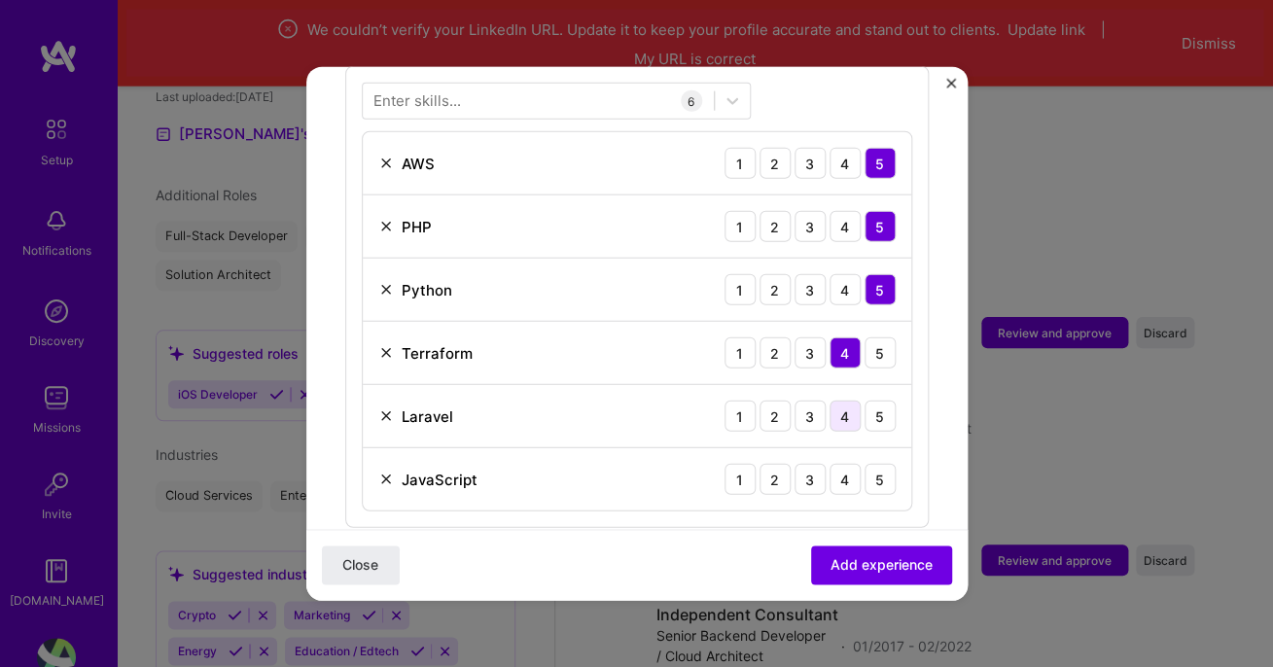
click at [847, 401] on div "4" at bounding box center [845, 416] width 31 height 31
click at [886, 464] on div "5" at bounding box center [880, 479] width 31 height 31
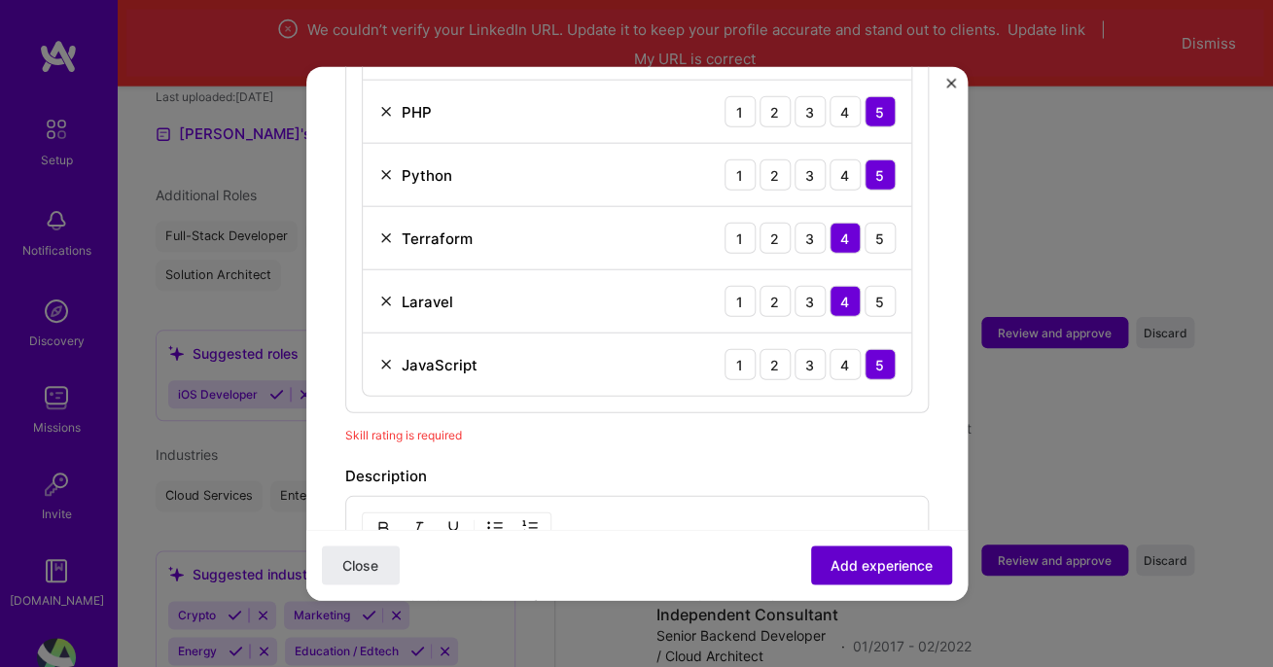
click at [887, 570] on span "Add experience" at bounding box center [882, 564] width 102 height 19
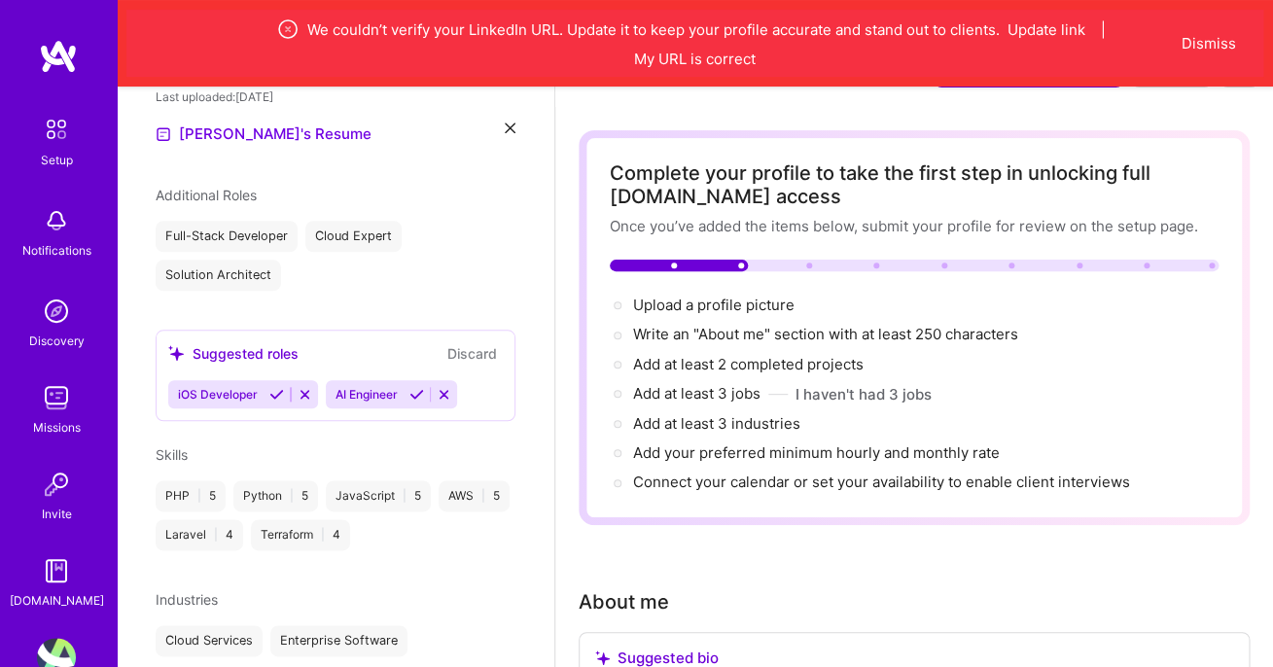
scroll to position [0, 0]
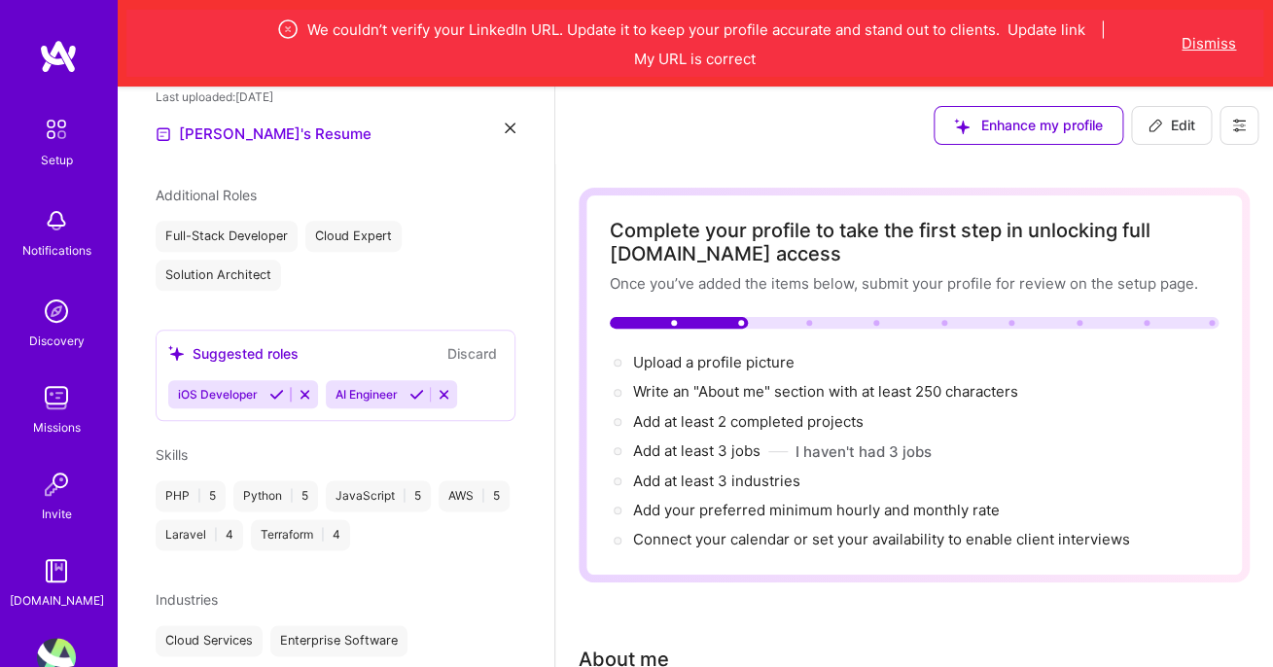
click at [1231, 46] on button "Dismiss" at bounding box center [1209, 43] width 54 height 20
